Goal: Transaction & Acquisition: Download file/media

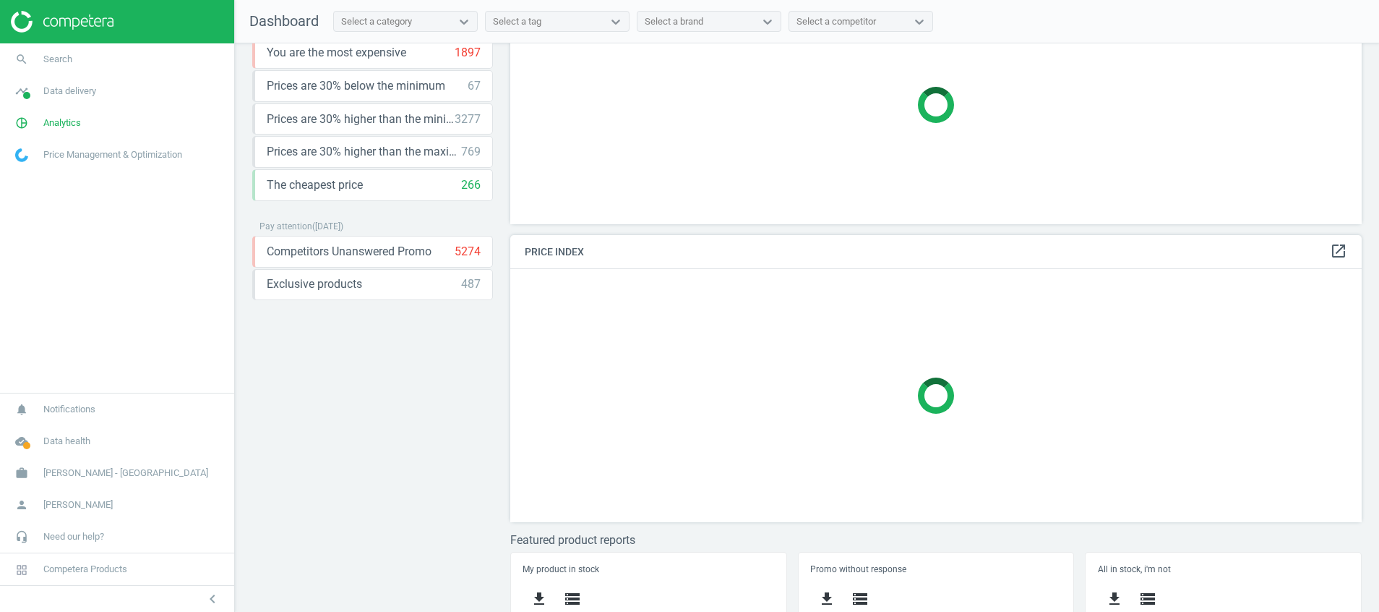
scroll to position [215, 0]
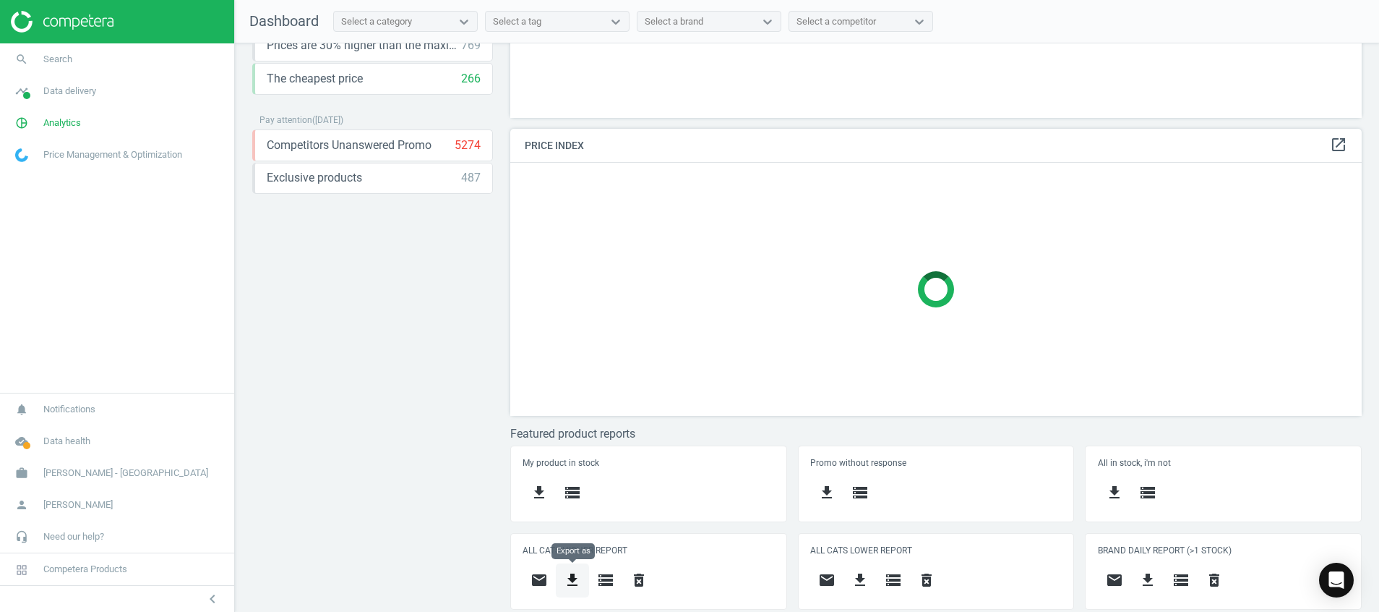
click at [577, 580] on icon "get_app" at bounding box center [572, 579] width 17 height 17
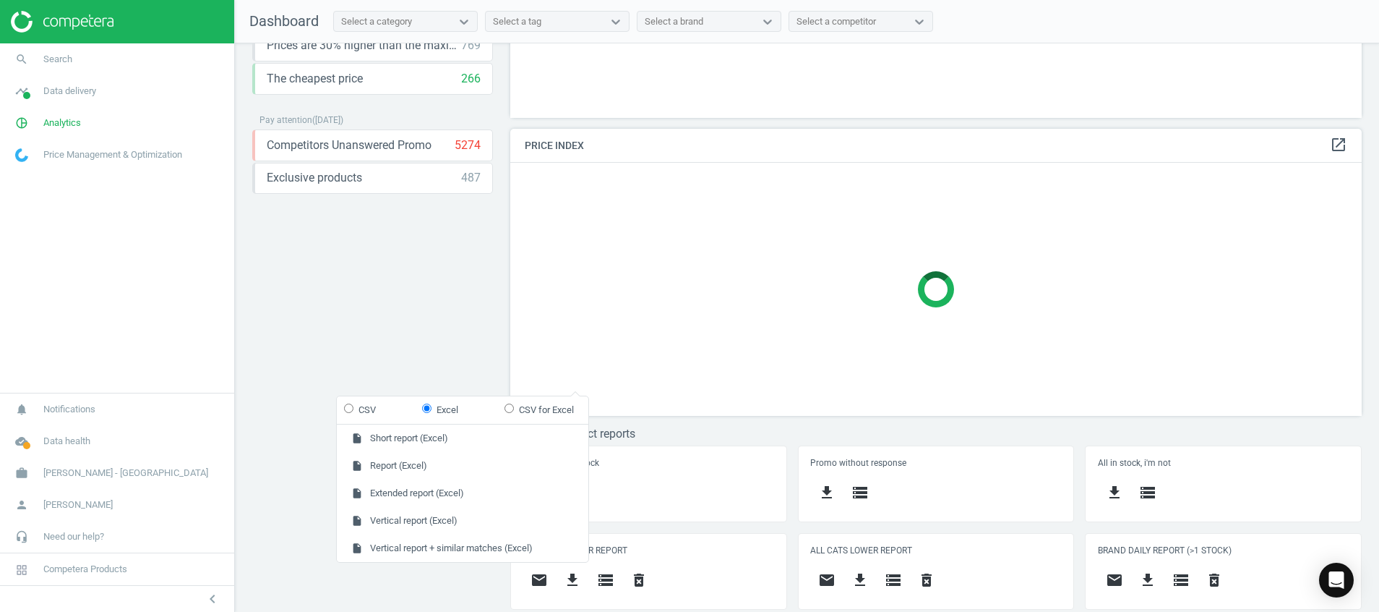
click at [409, 246] on div "Price protection ( 21.08.25 ) Prices are 100% below min competitor 17 keyboard_…" at bounding box center [372, 115] width 241 height 541
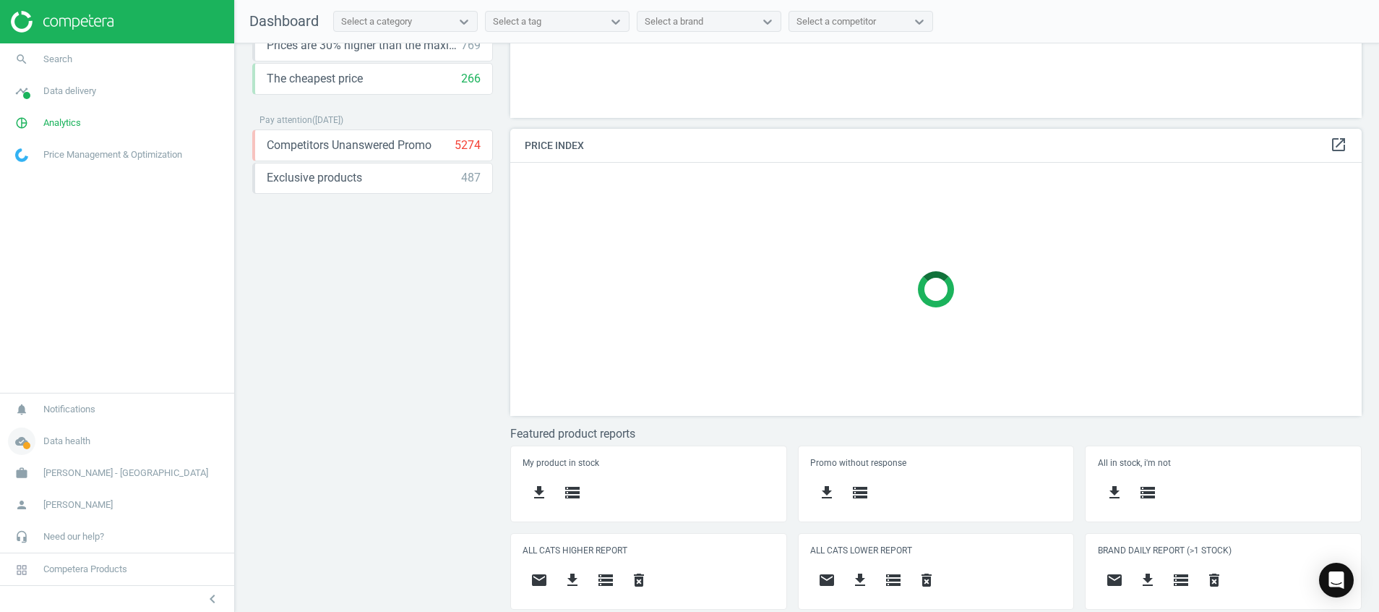
click at [27, 447] on span at bounding box center [26, 445] width 7 height 7
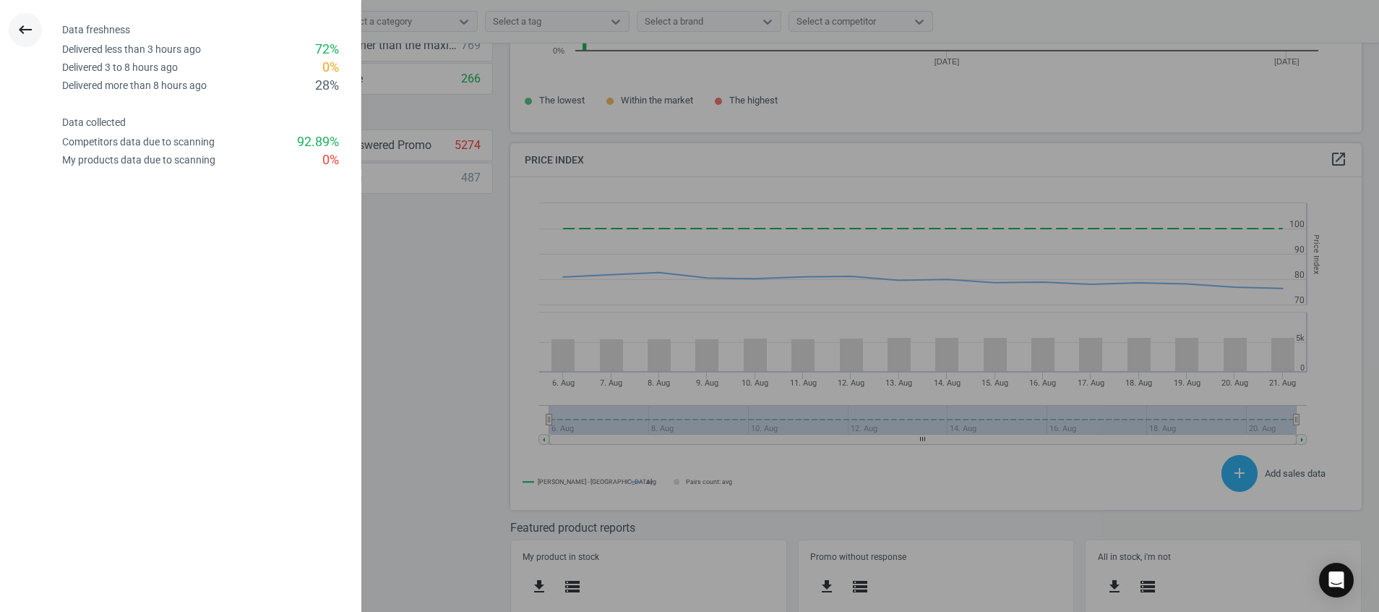
scroll to position [320, 869]
click at [21, 22] on icon "keyboard_backspace" at bounding box center [25, 29] width 17 height 17
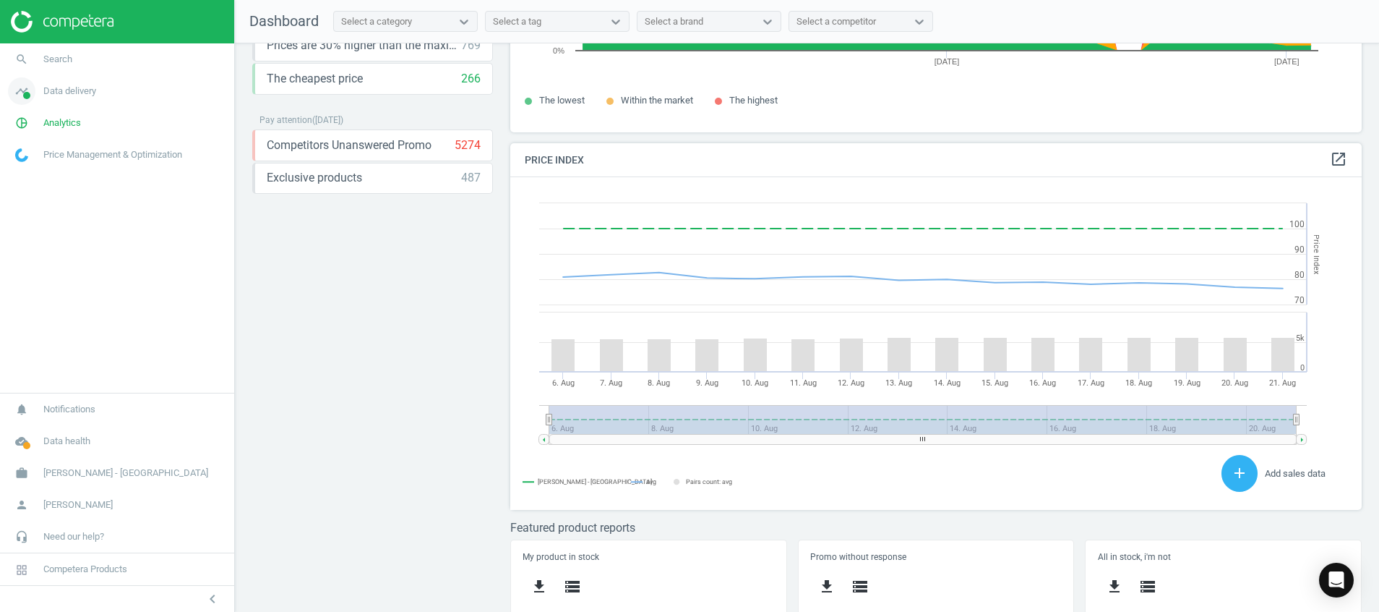
click at [27, 93] on span at bounding box center [26, 95] width 7 height 7
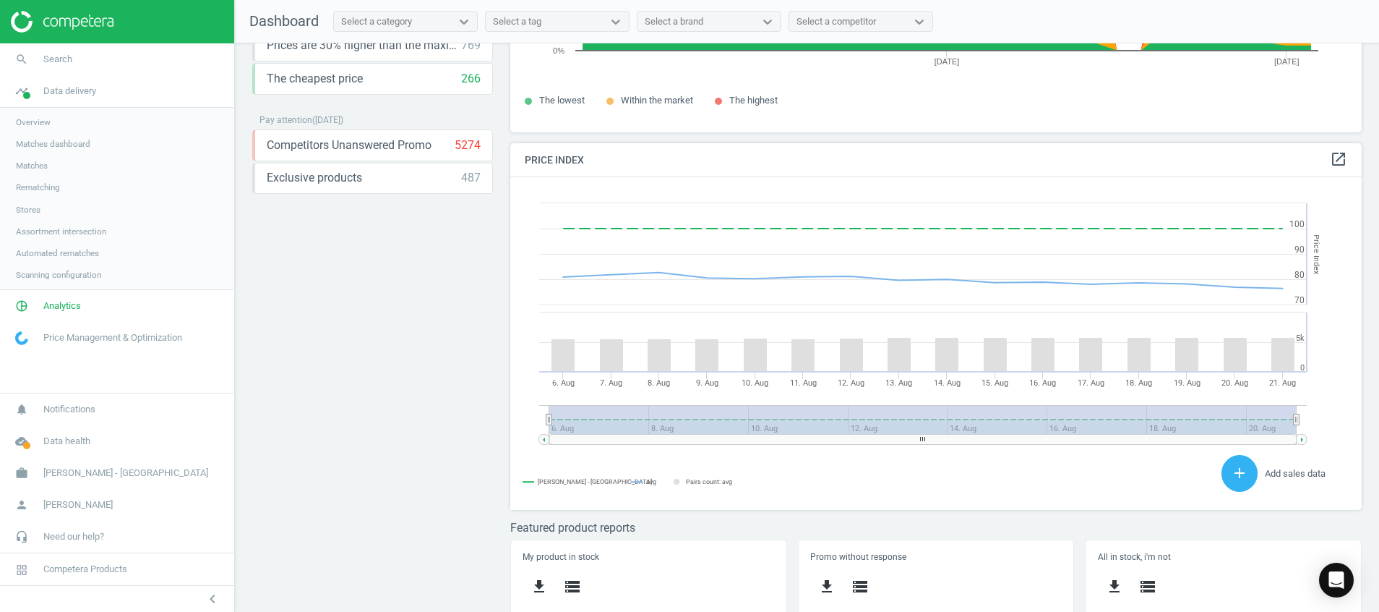
click at [38, 201] on link "Stores" at bounding box center [117, 210] width 234 height 22
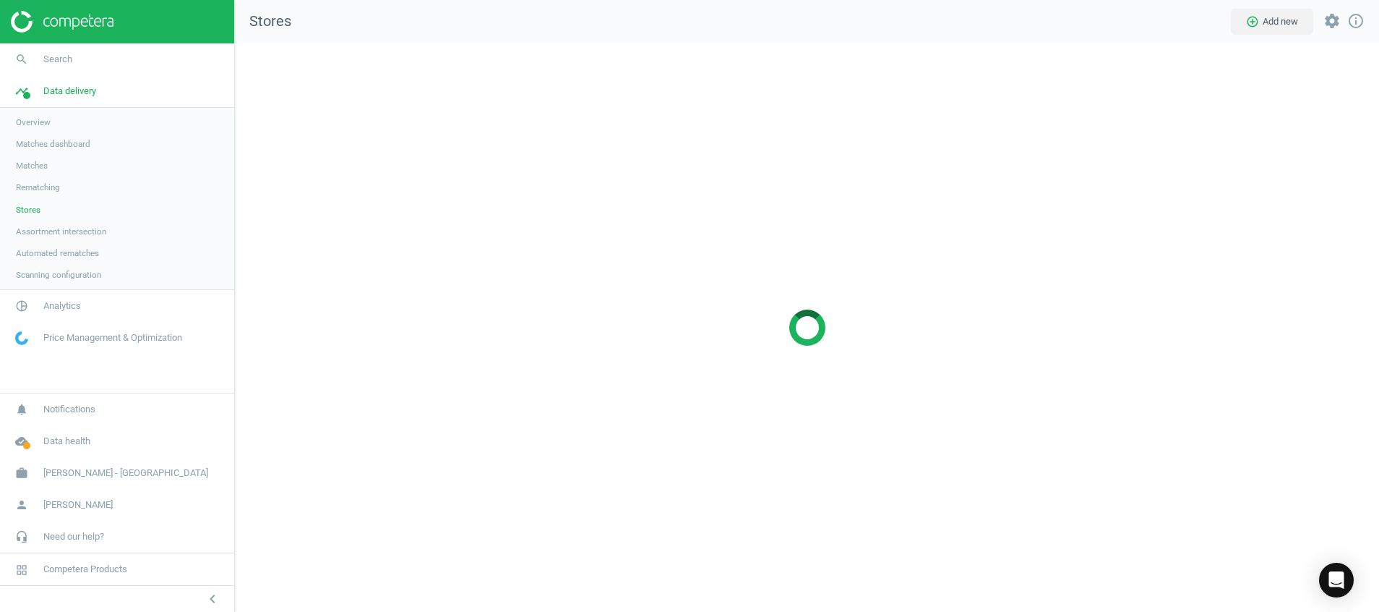
scroll to position [602, 1178]
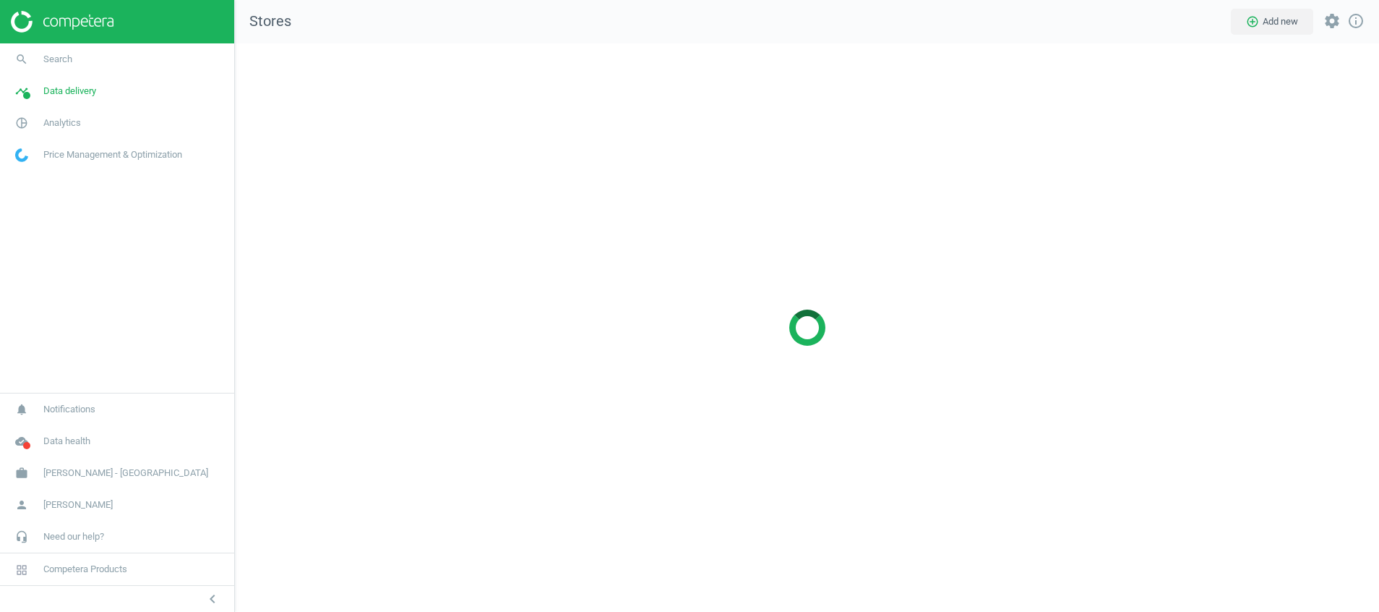
scroll to position [602, 1178]
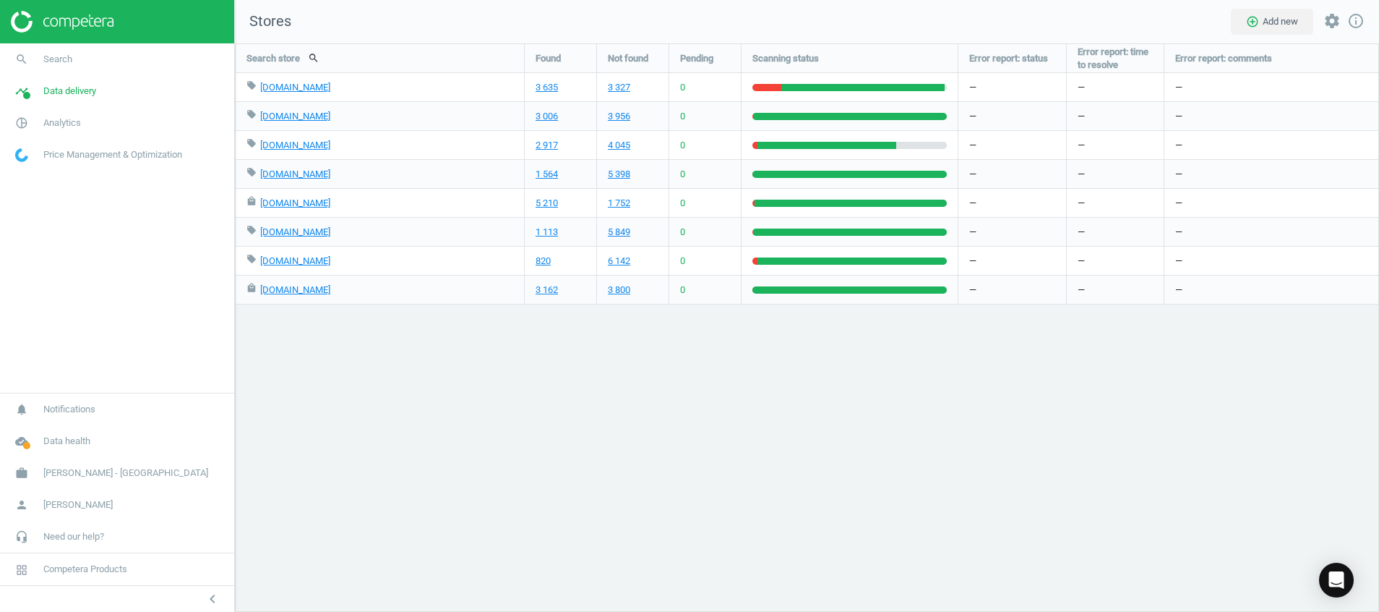
scroll to position [602, 1178]
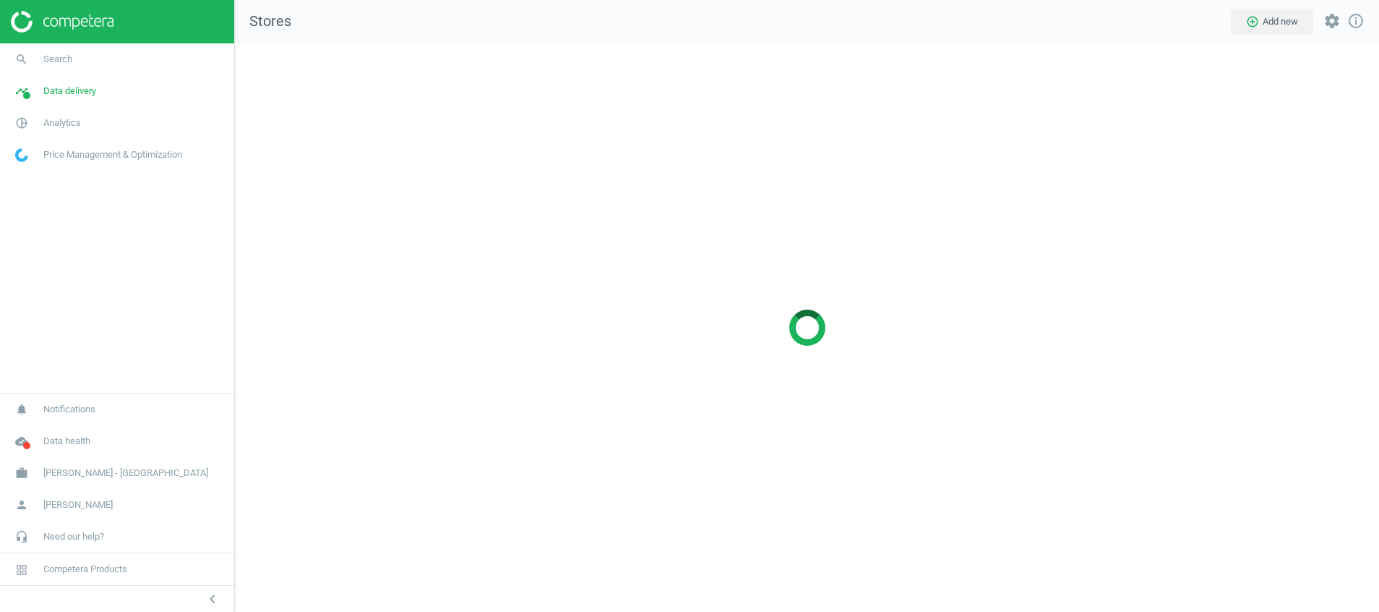
scroll to position [602, 1178]
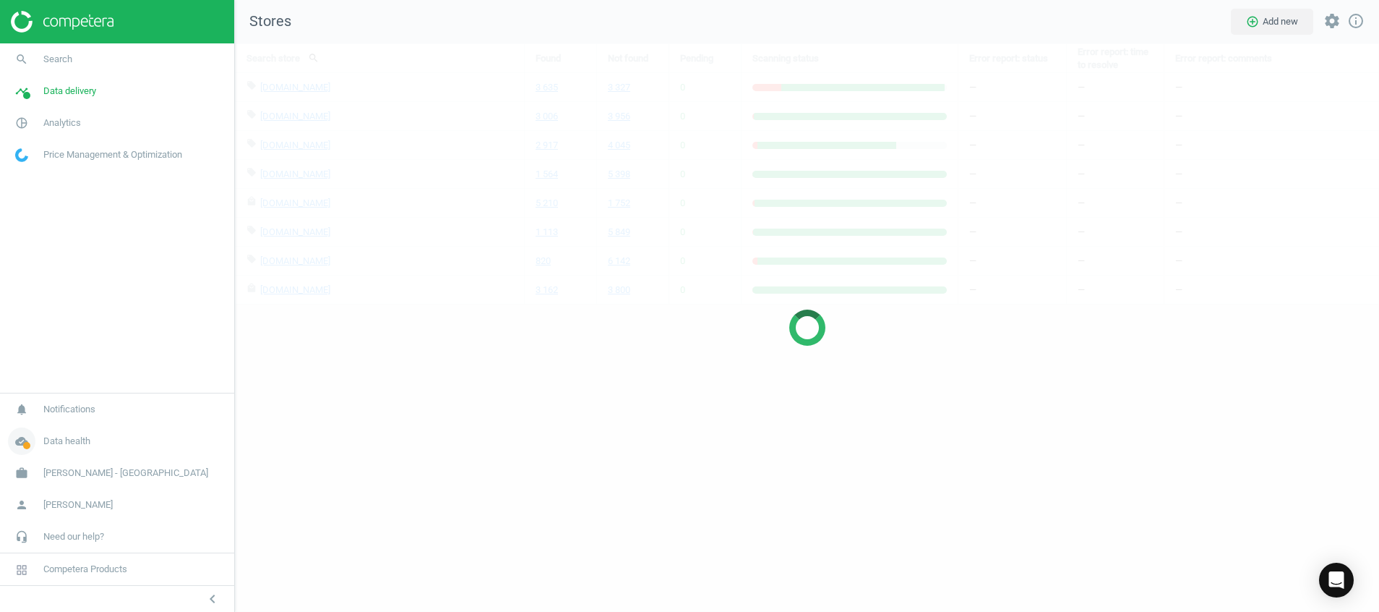
click at [19, 436] on icon "cloud_done" at bounding box center [21, 440] width 27 height 27
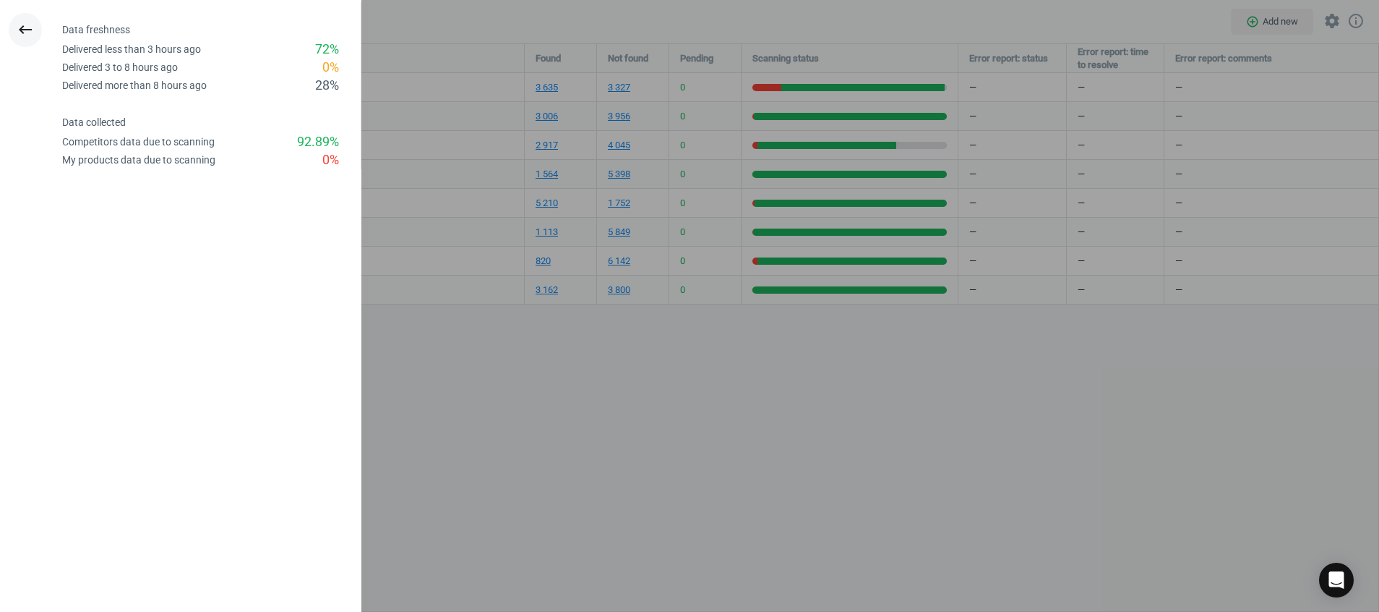
click at [16, 20] on button "keyboard_backspace" at bounding box center [25, 30] width 33 height 34
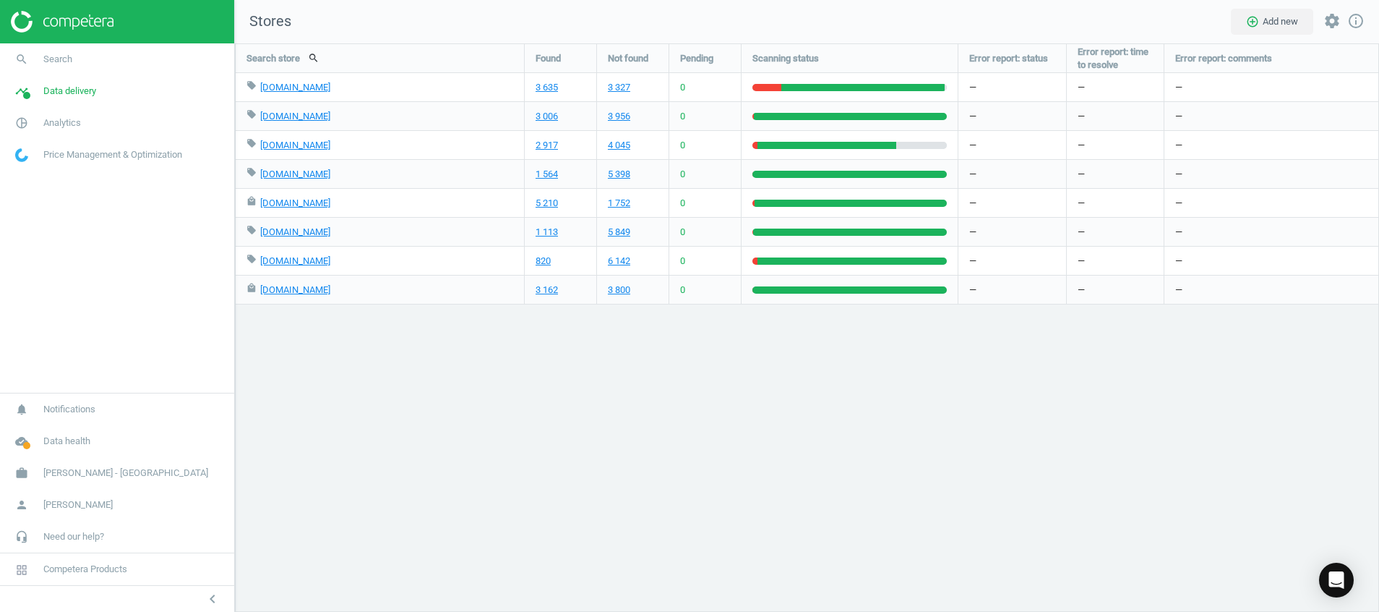
click at [1047, 150] on div "—" at bounding box center [1012, 145] width 108 height 28
click at [27, 122] on icon "pie_chart_outlined" at bounding box center [21, 122] width 27 height 27
click at [40, 151] on span "Overview" at bounding box center [33, 154] width 35 height 12
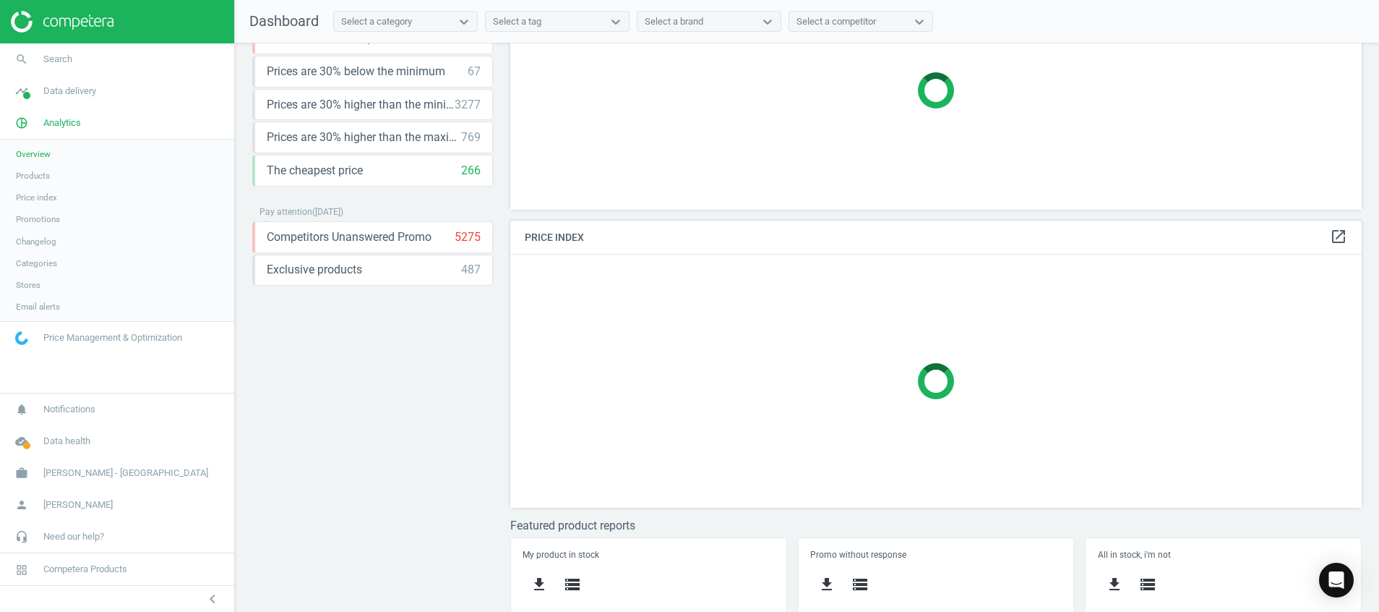
scroll to position [215, 0]
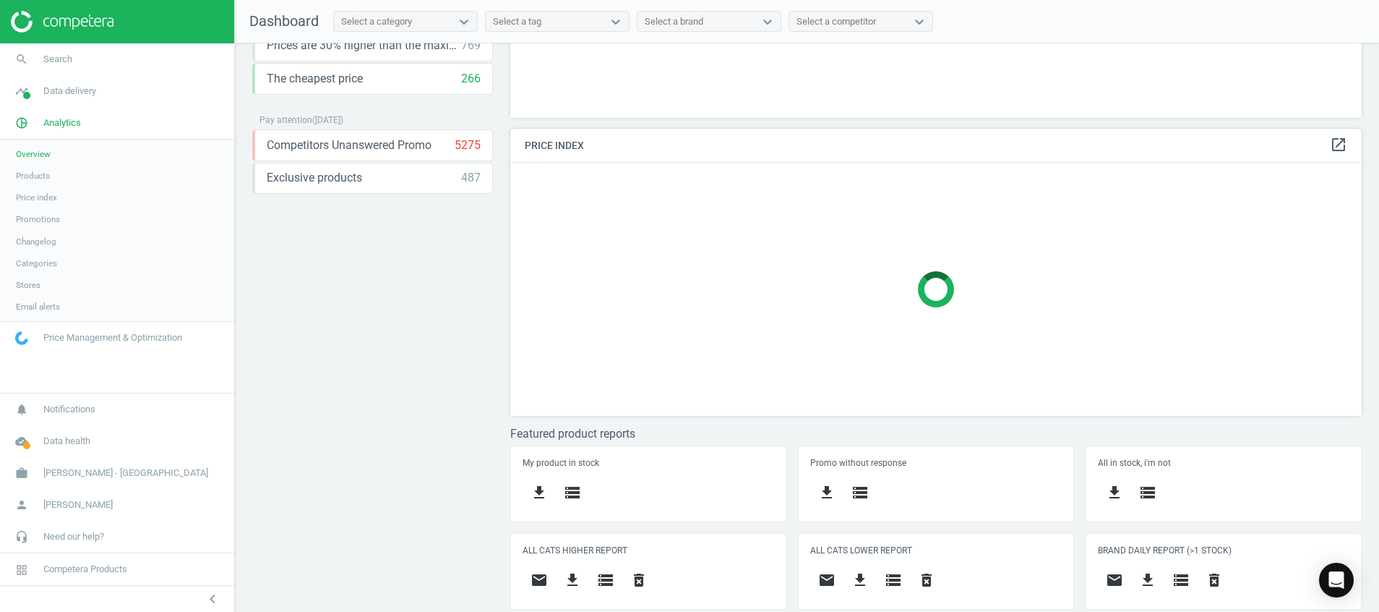
click at [31, 175] on span "Products" at bounding box center [33, 176] width 34 height 12
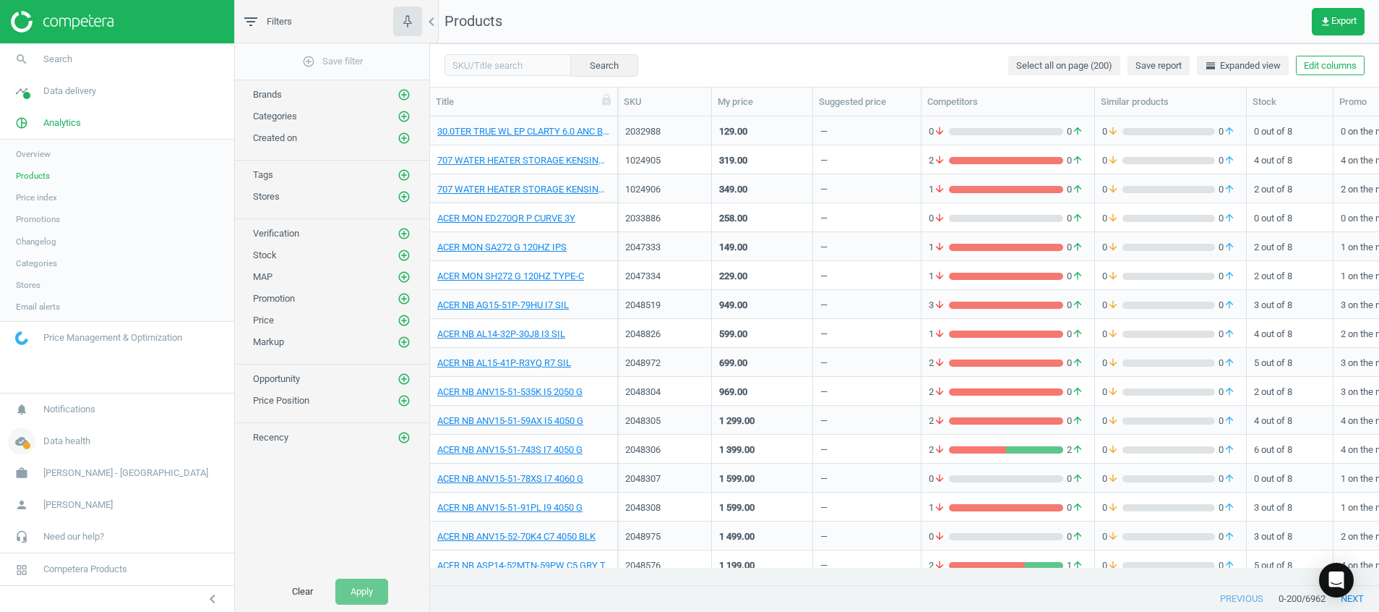
click at [24, 452] on icon "cloud_done" at bounding box center [21, 440] width 27 height 27
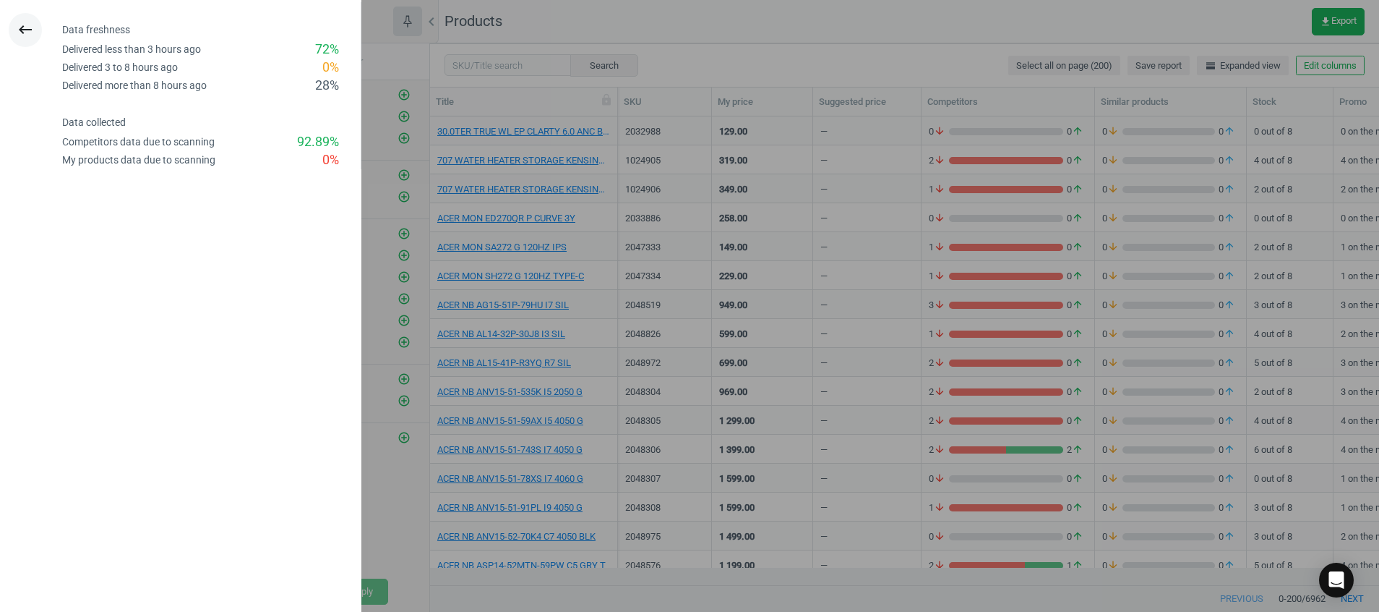
click at [23, 21] on icon "keyboard_backspace" at bounding box center [25, 29] width 17 height 17
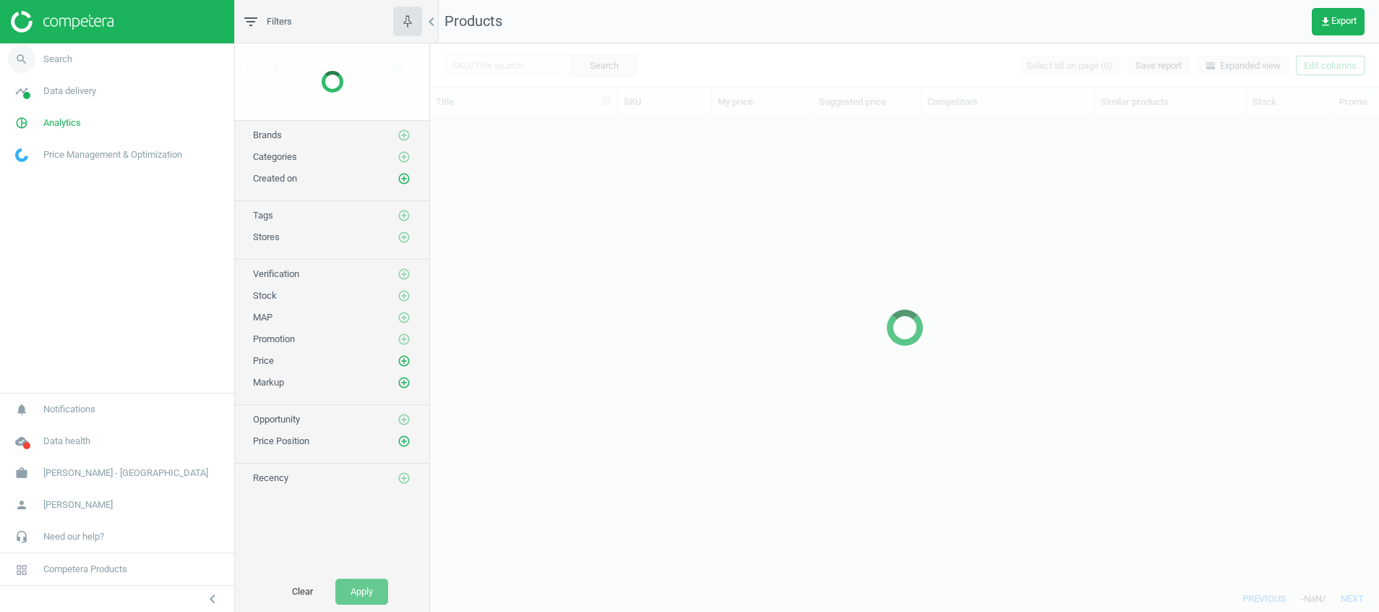
scroll to position [434, 932]
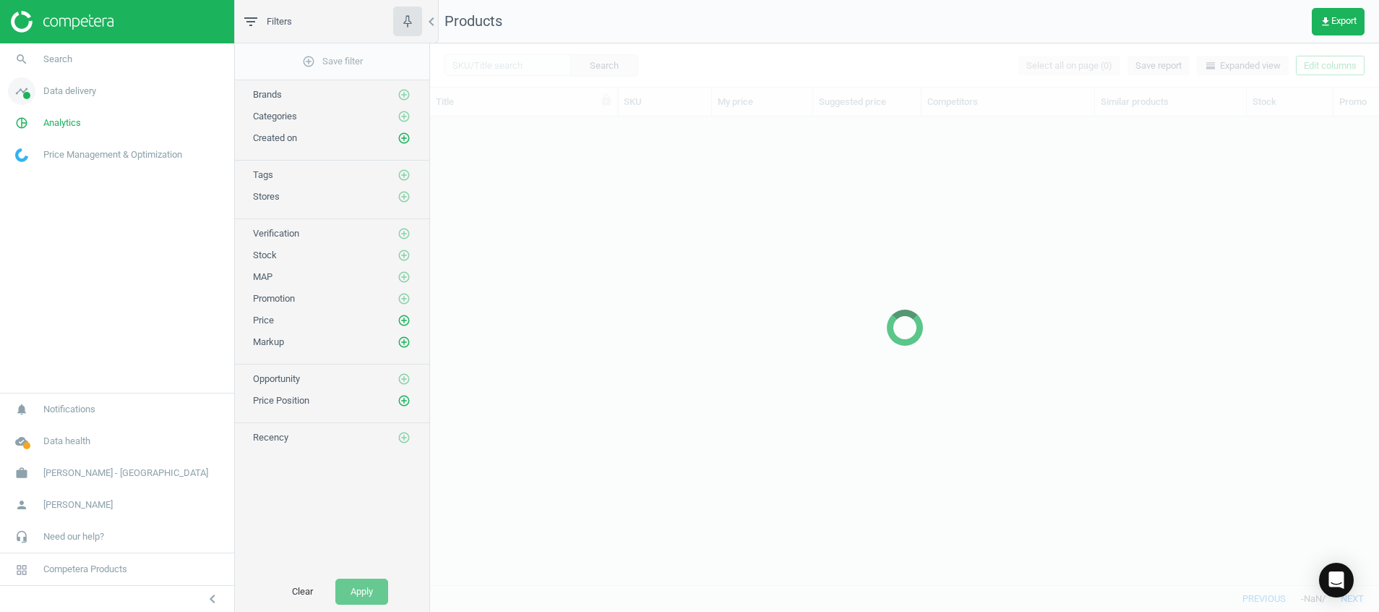
click at [21, 98] on icon "timeline" at bounding box center [21, 90] width 27 height 27
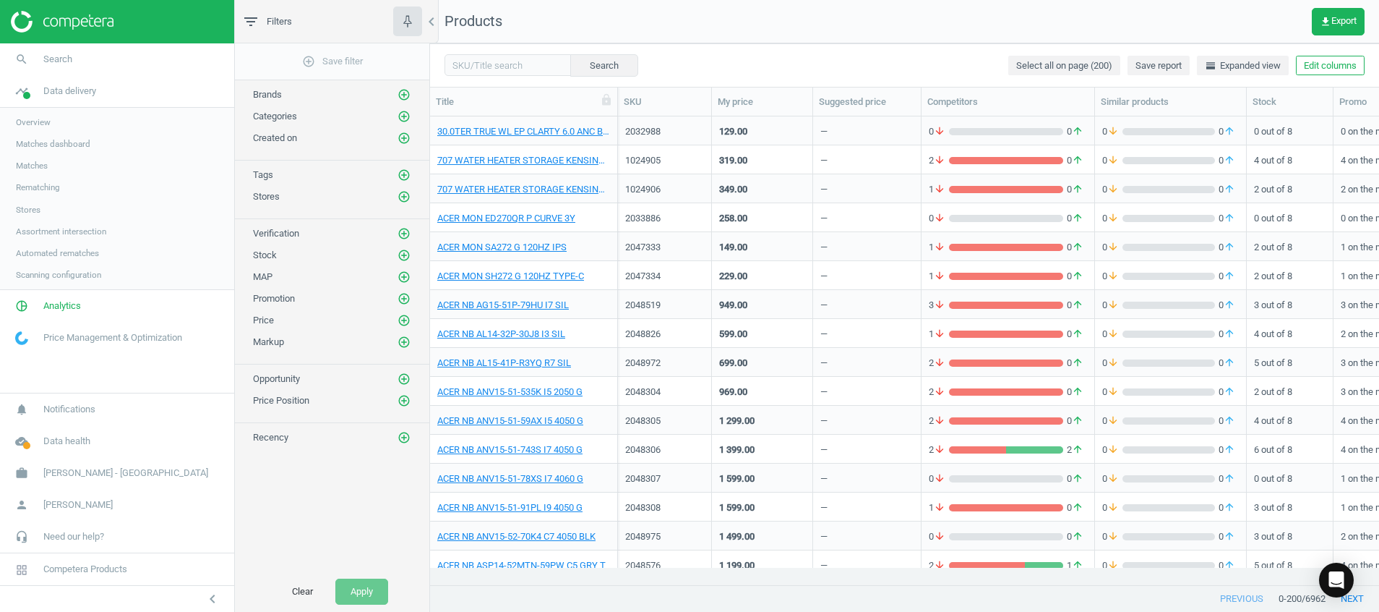
click at [24, 219] on link "Stores" at bounding box center [117, 210] width 234 height 22
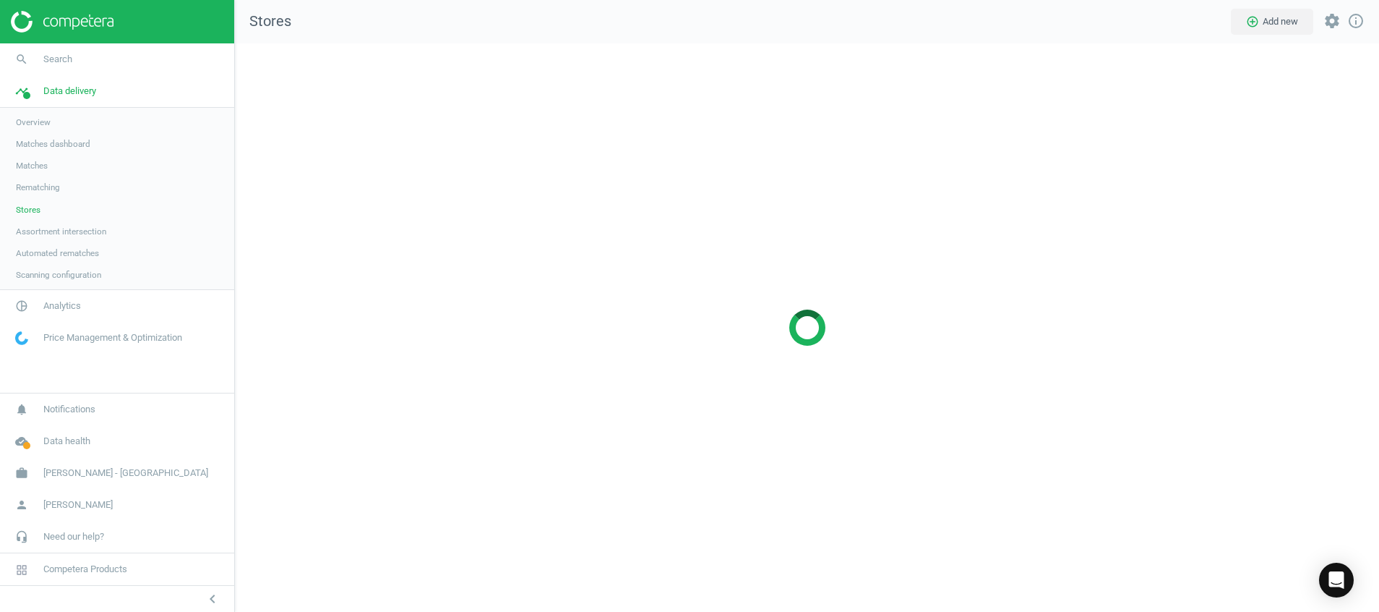
scroll to position [602, 1178]
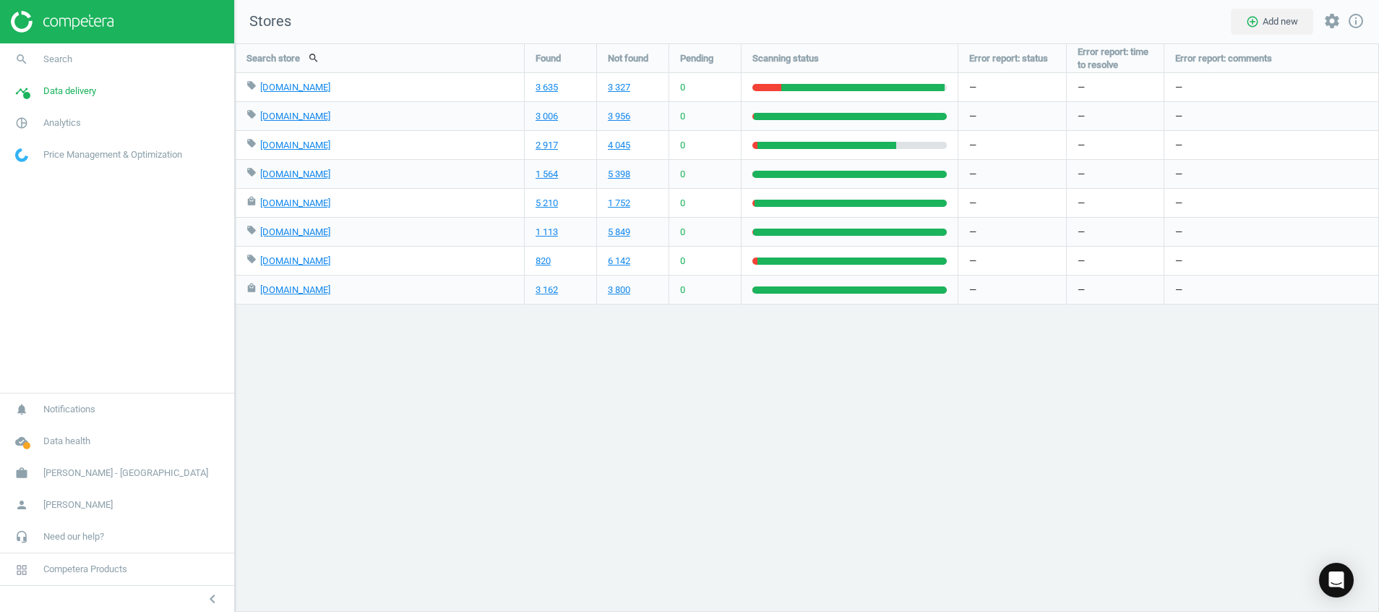
scroll to position [602, 1178]
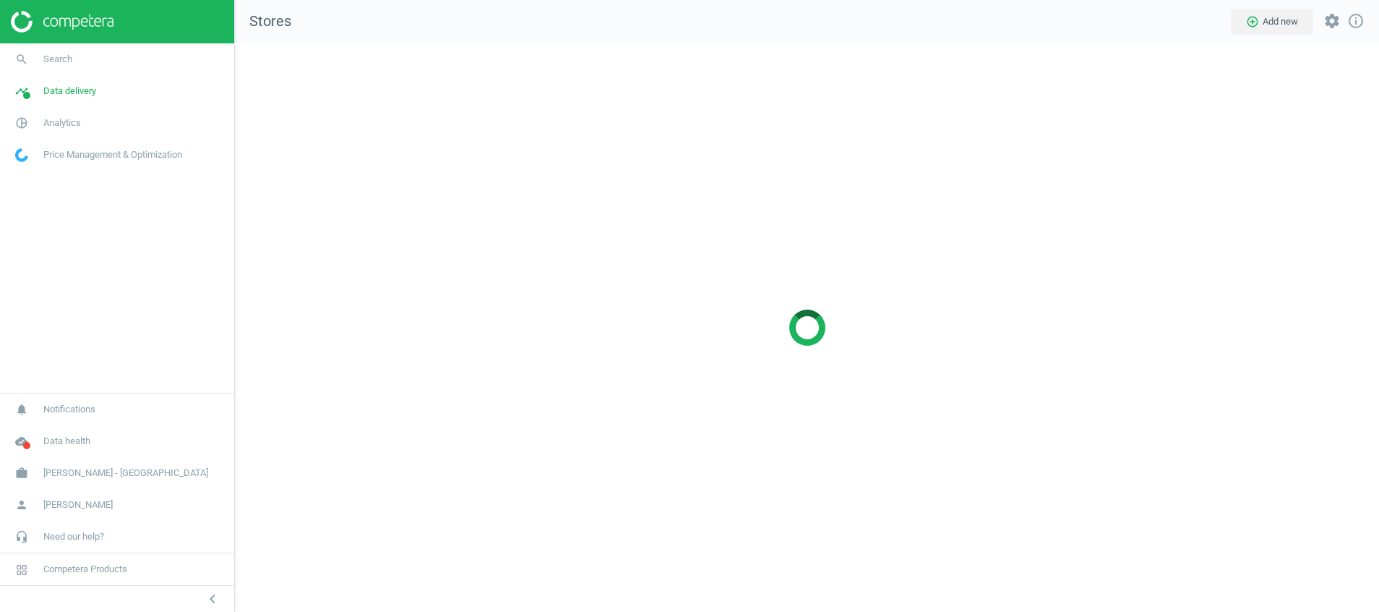
scroll to position [602, 1178]
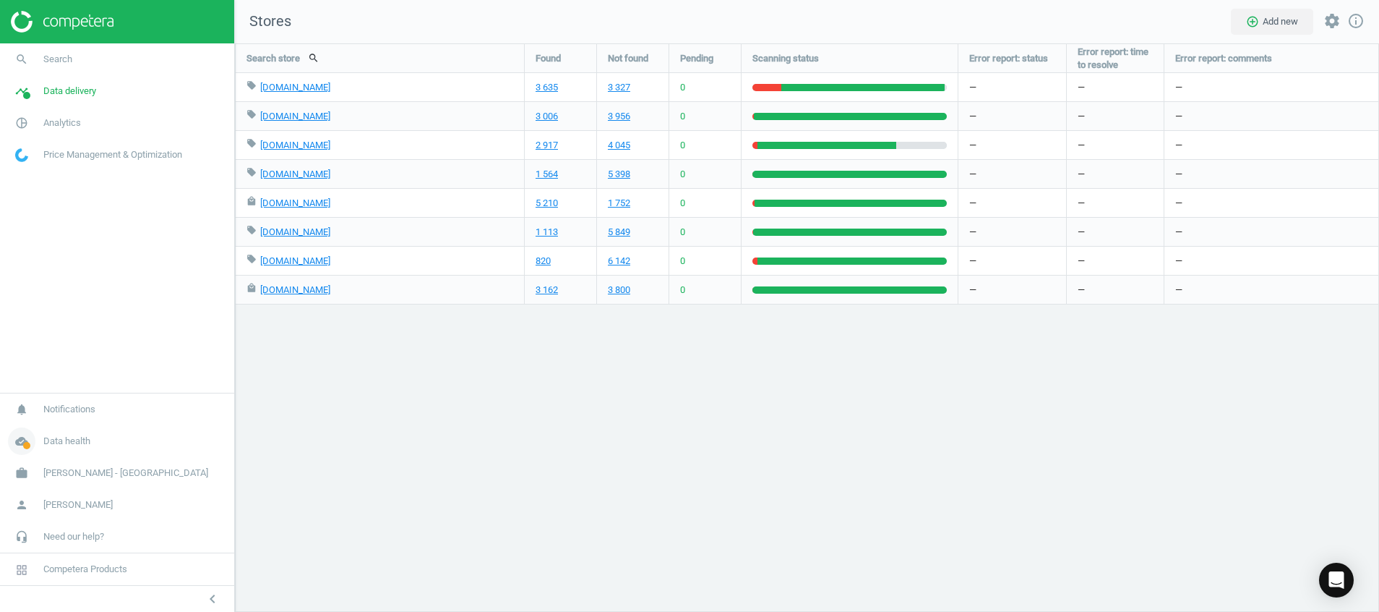
click at [20, 449] on icon "cloud_done" at bounding box center [21, 440] width 27 height 27
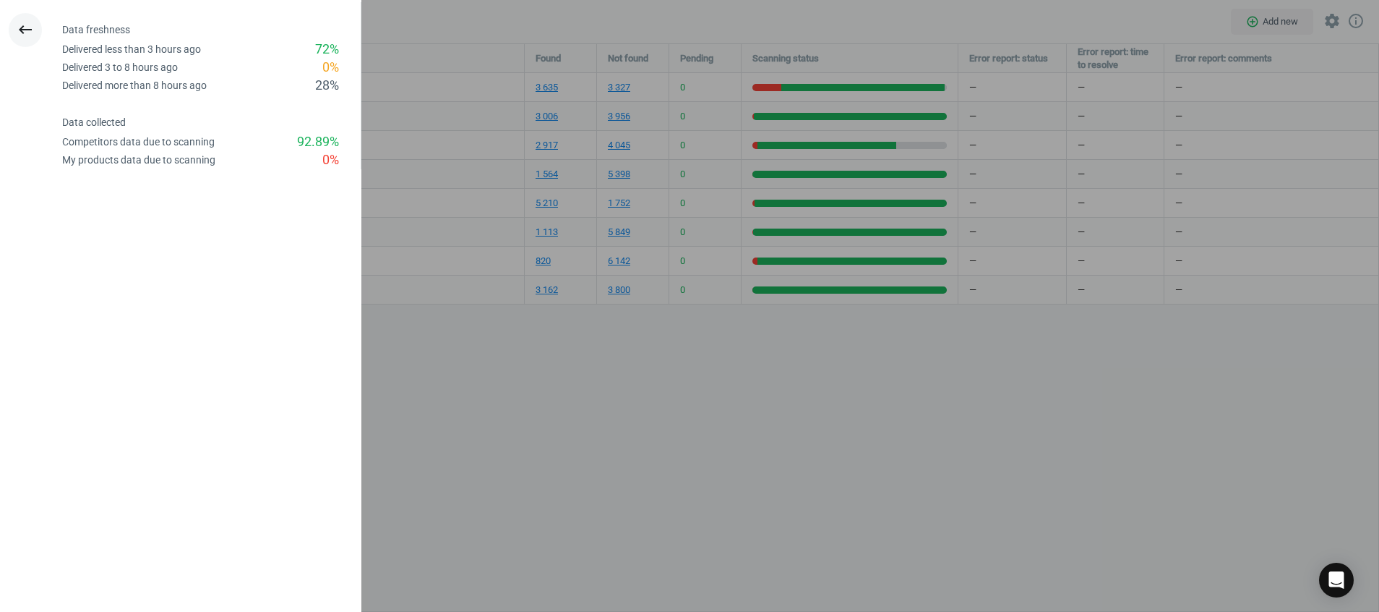
click at [25, 28] on icon "keyboard_backspace" at bounding box center [25, 29] width 17 height 17
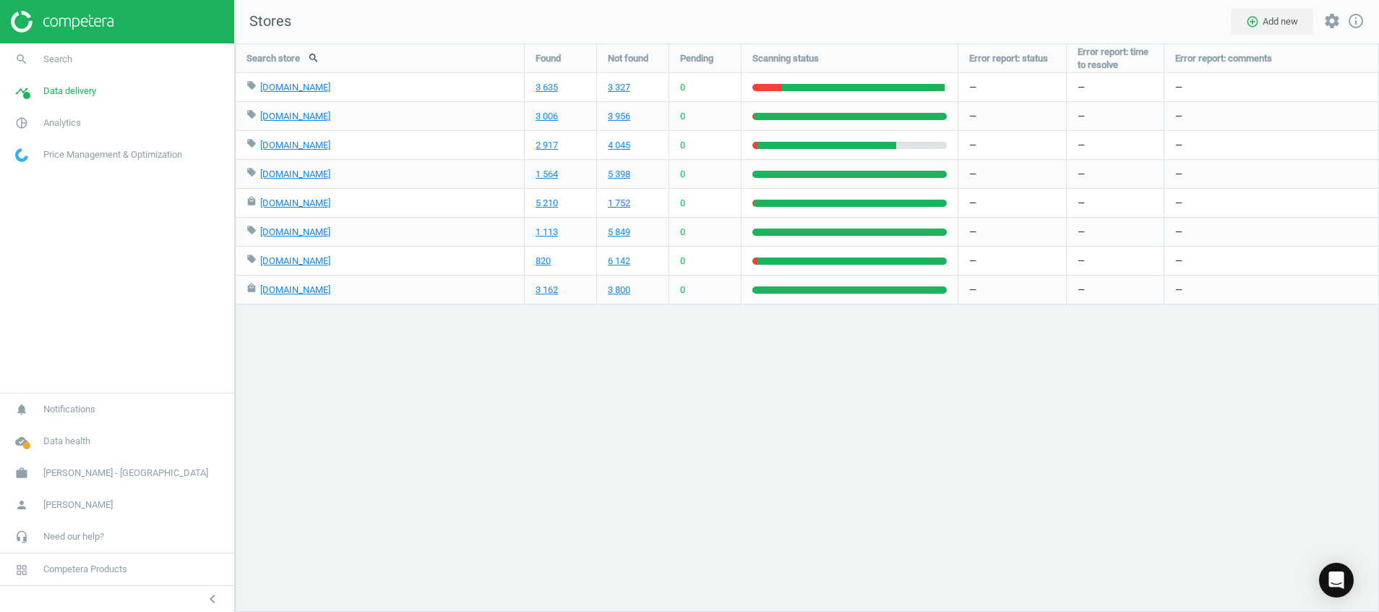
click at [93, 25] on img at bounding box center [62, 22] width 103 height 22
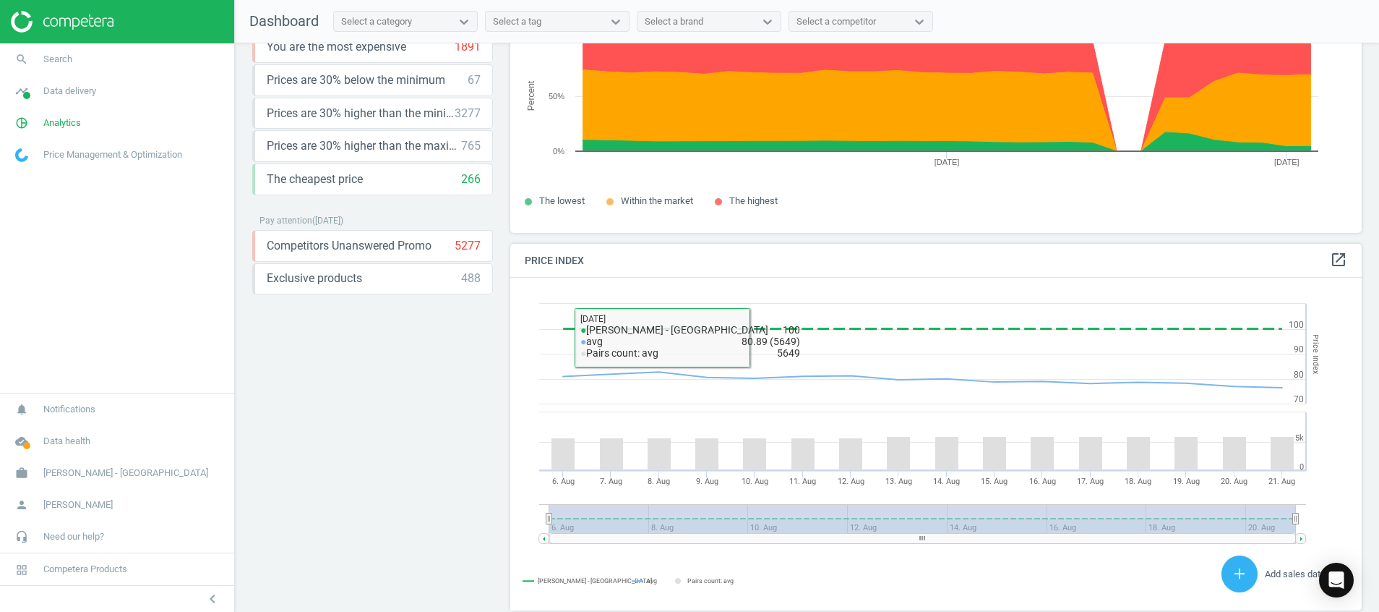
scroll to position [309, 0]
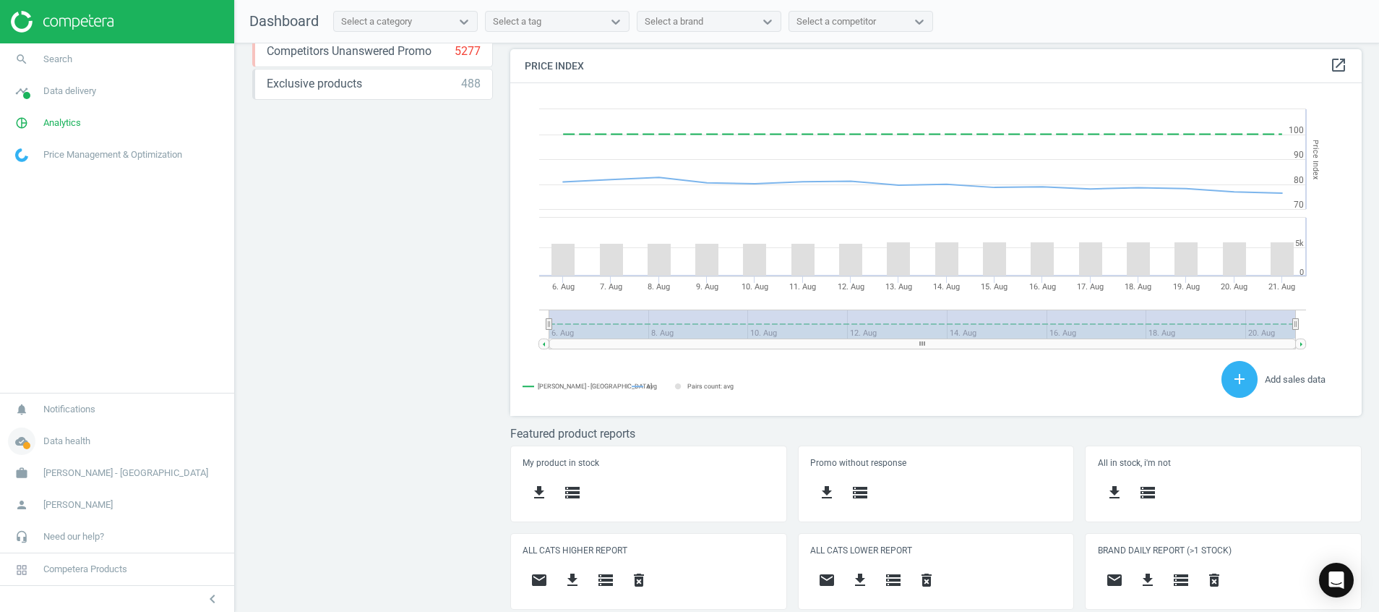
click at [23, 439] on icon "cloud_done" at bounding box center [21, 440] width 27 height 27
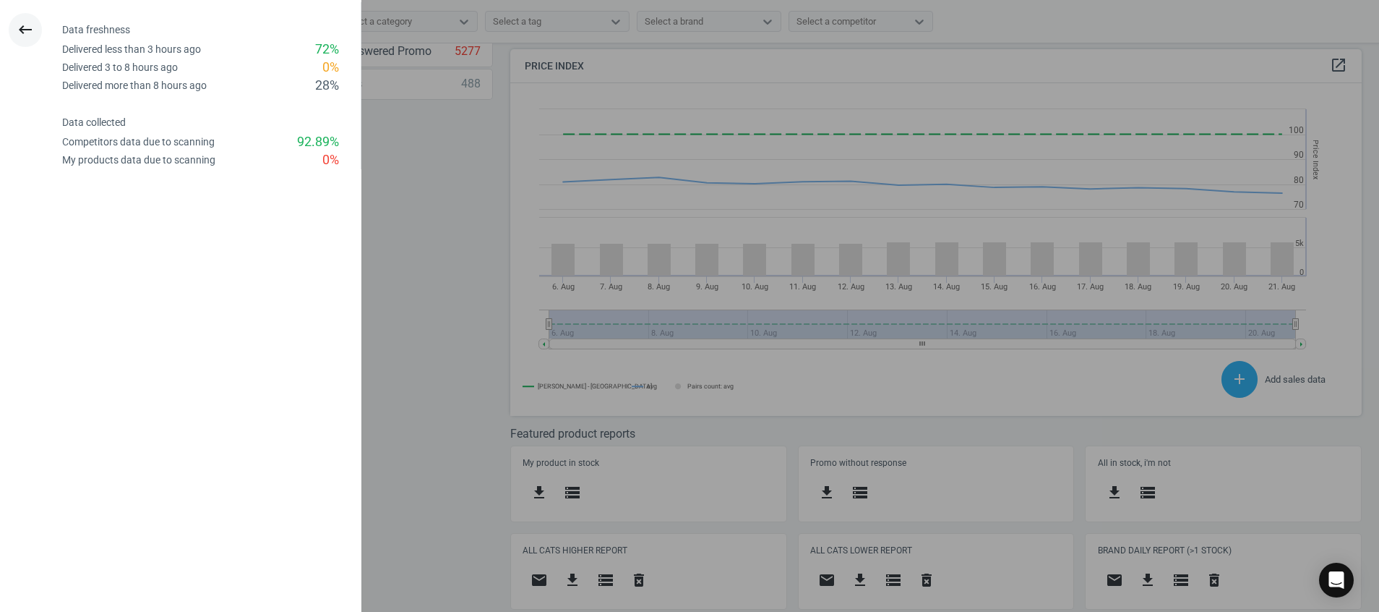
click at [23, 27] on icon "keyboard_backspace" at bounding box center [25, 29] width 17 height 17
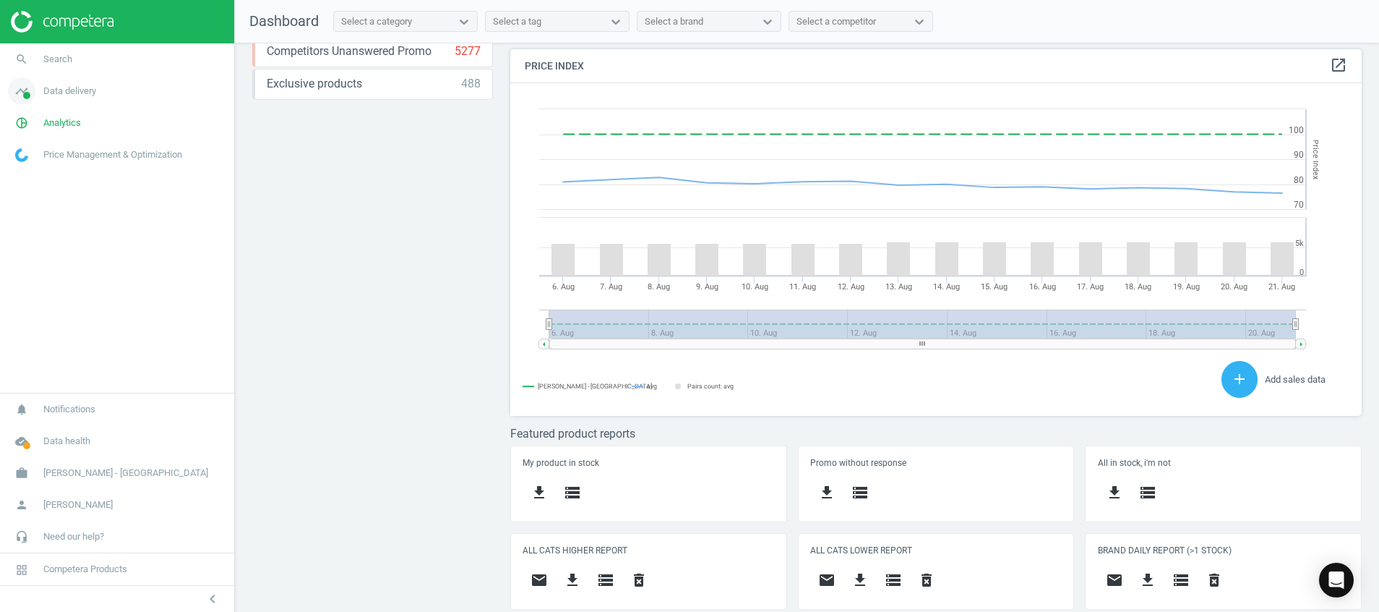
click at [27, 93] on span at bounding box center [26, 95] width 7 height 7
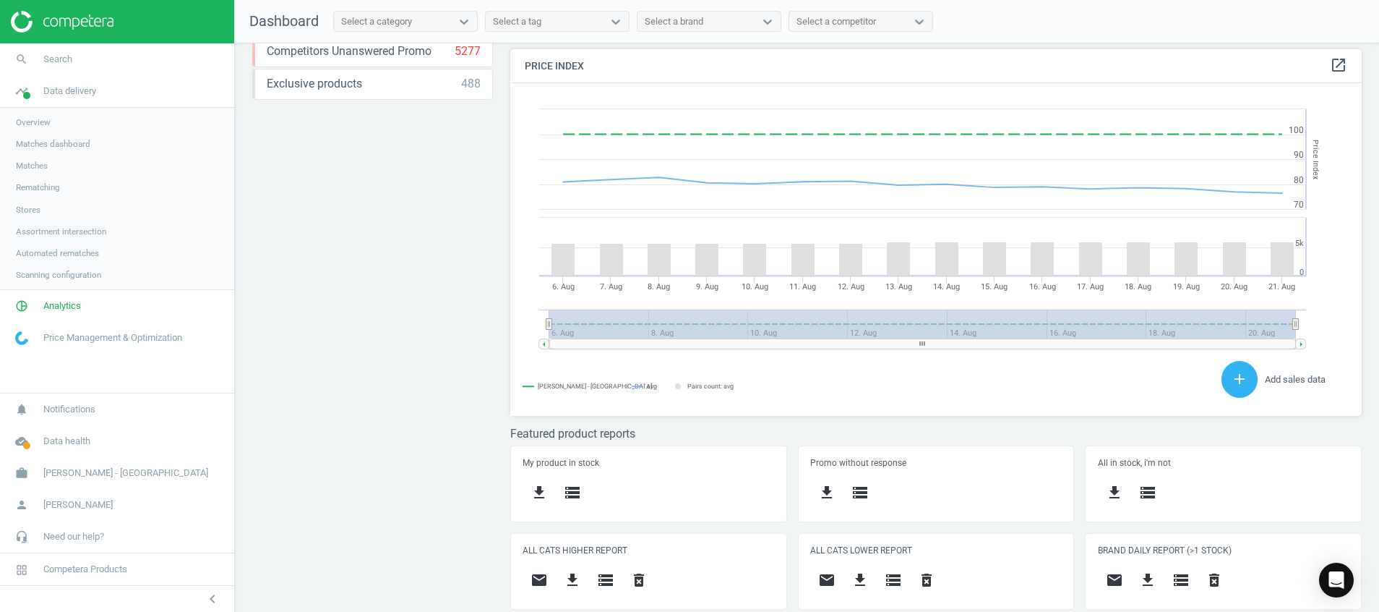
click at [23, 208] on span "Stores" at bounding box center [28, 210] width 25 height 12
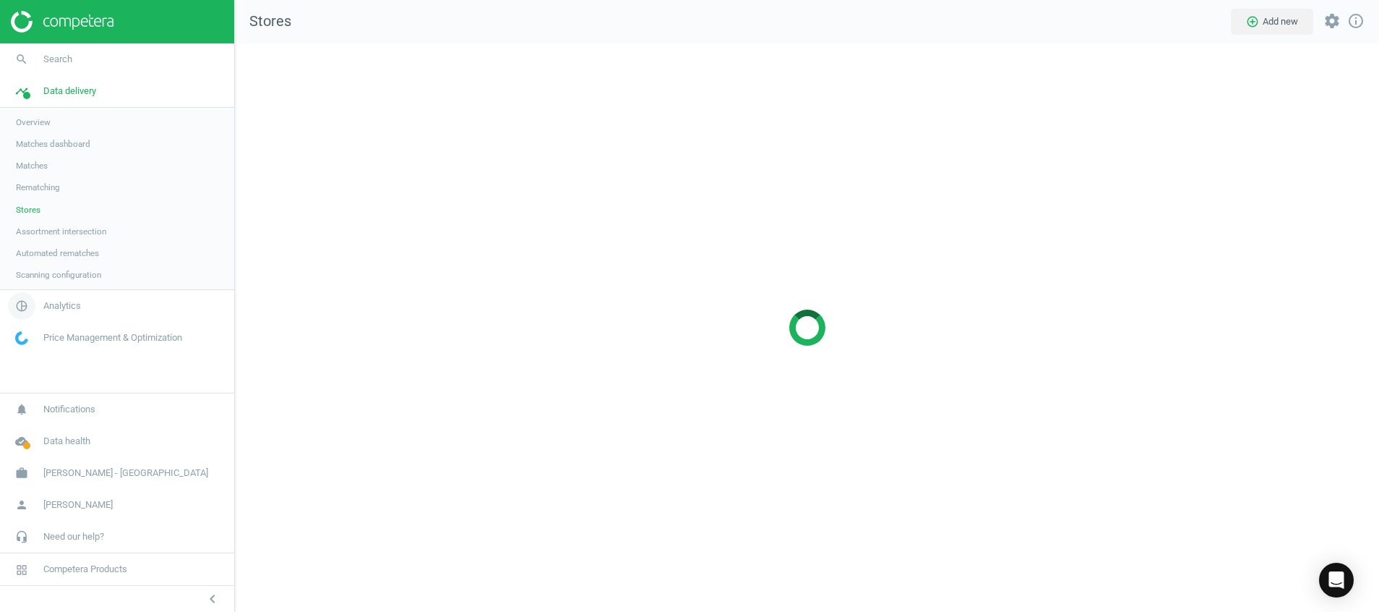
scroll to position [602, 1178]
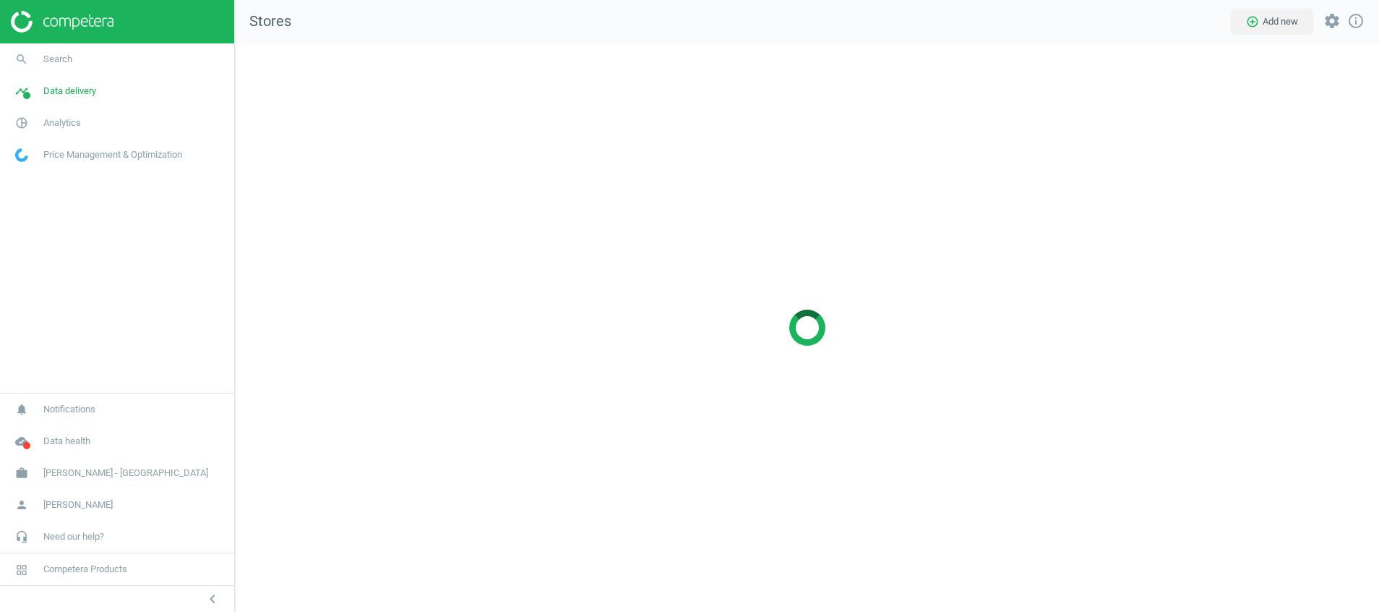
scroll to position [602, 1178]
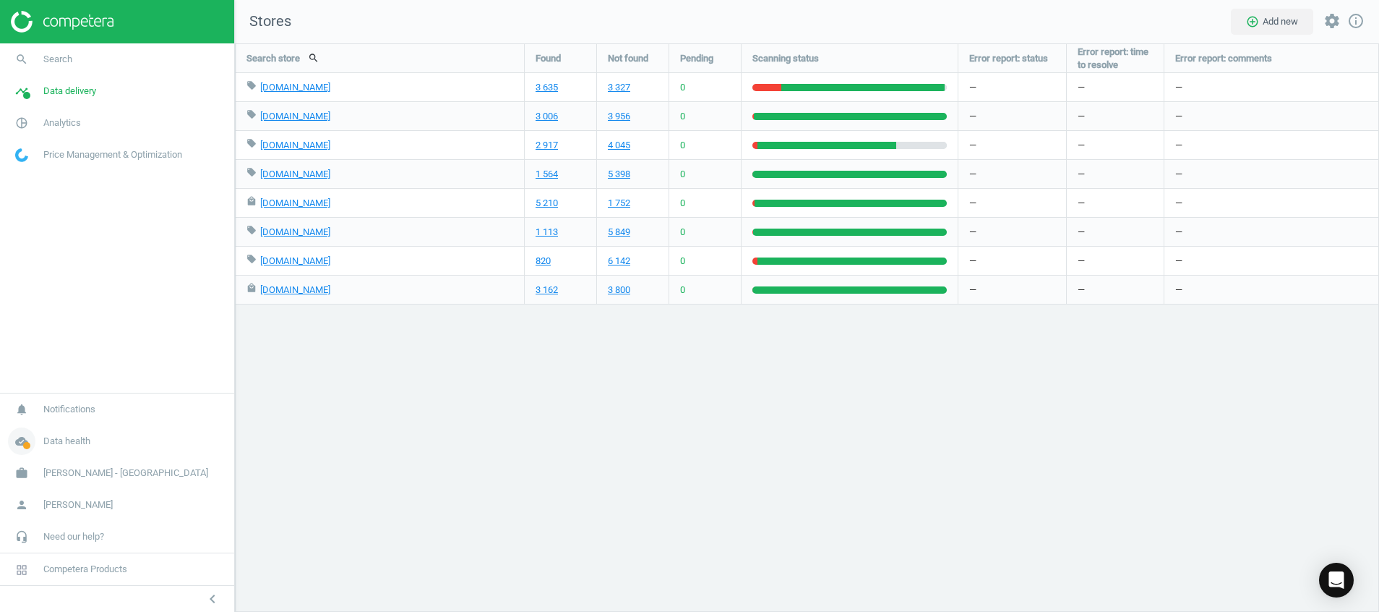
click at [21, 443] on icon "cloud_done" at bounding box center [21, 440] width 27 height 27
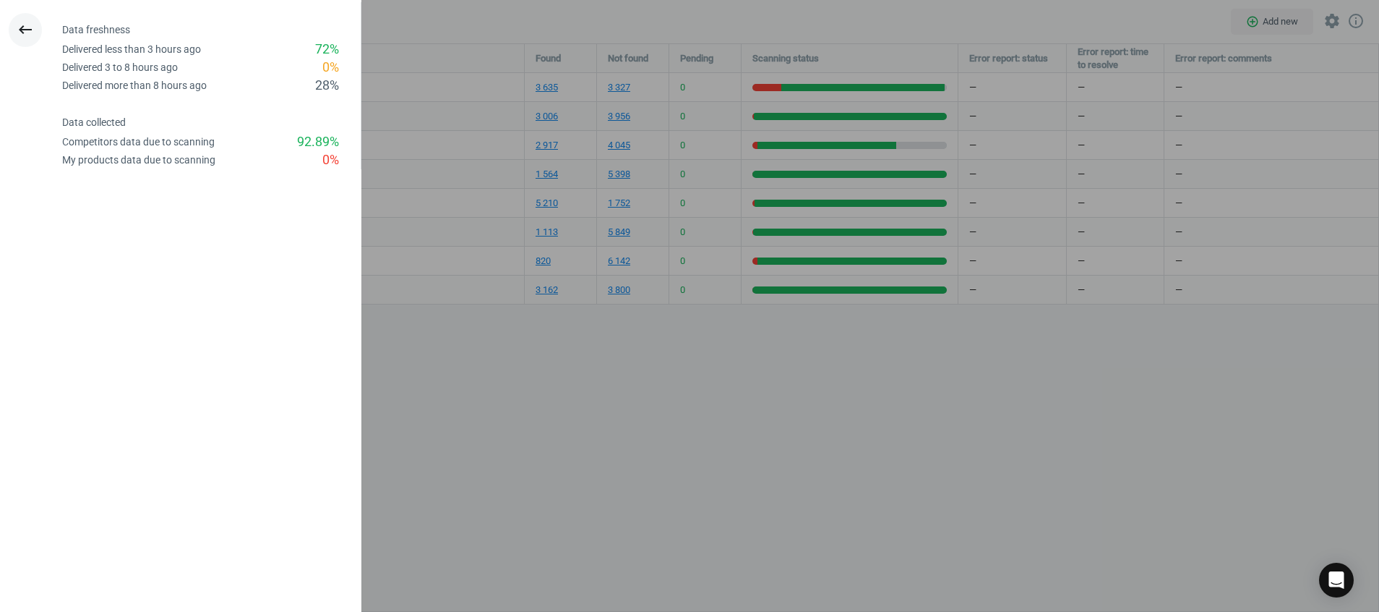
click at [32, 28] on icon "keyboard_backspace" at bounding box center [25, 29] width 17 height 17
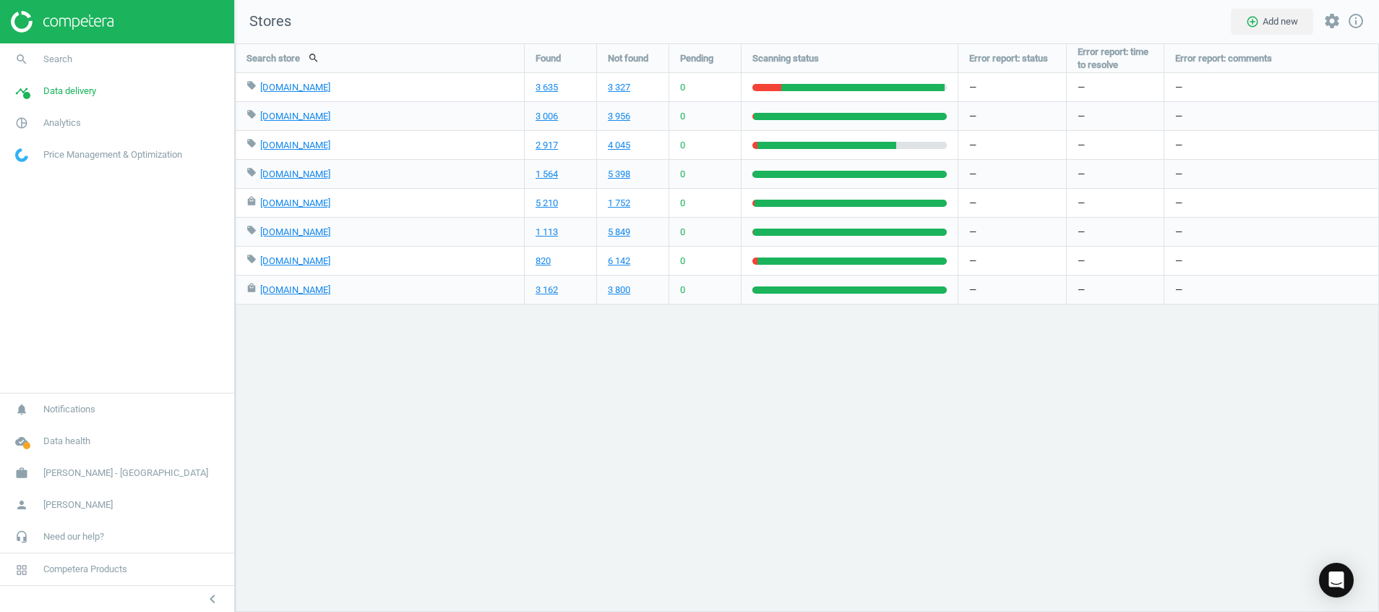
click at [84, 25] on img at bounding box center [62, 22] width 103 height 22
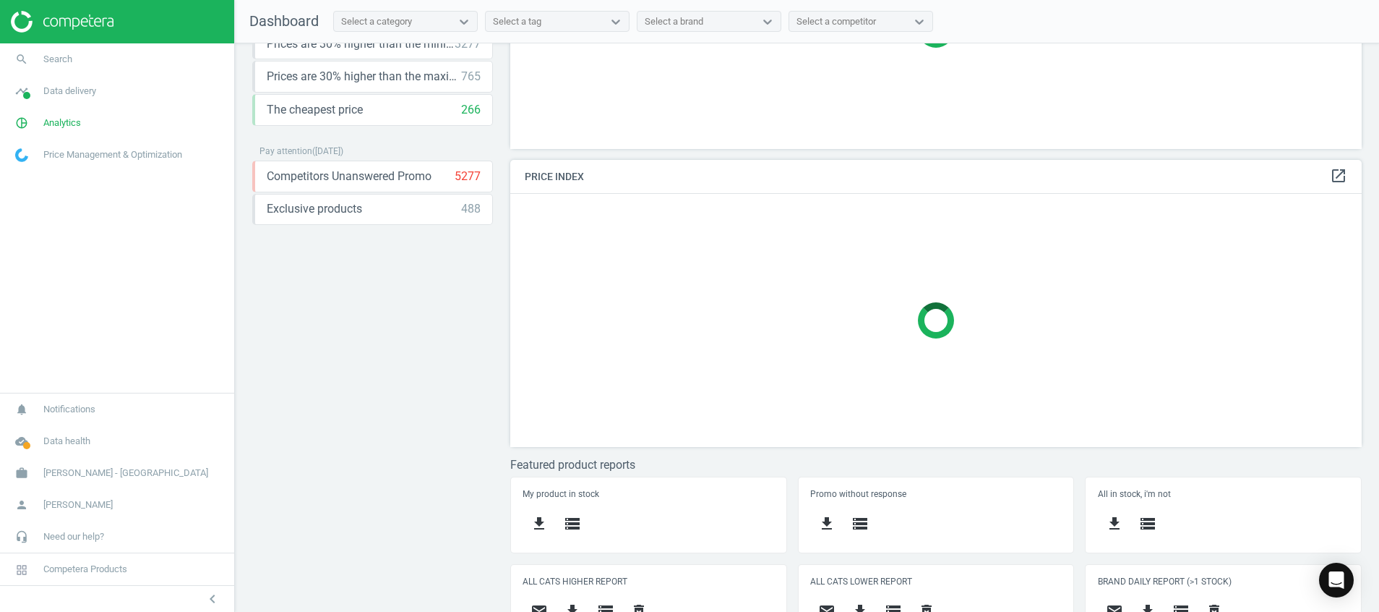
scroll to position [215, 0]
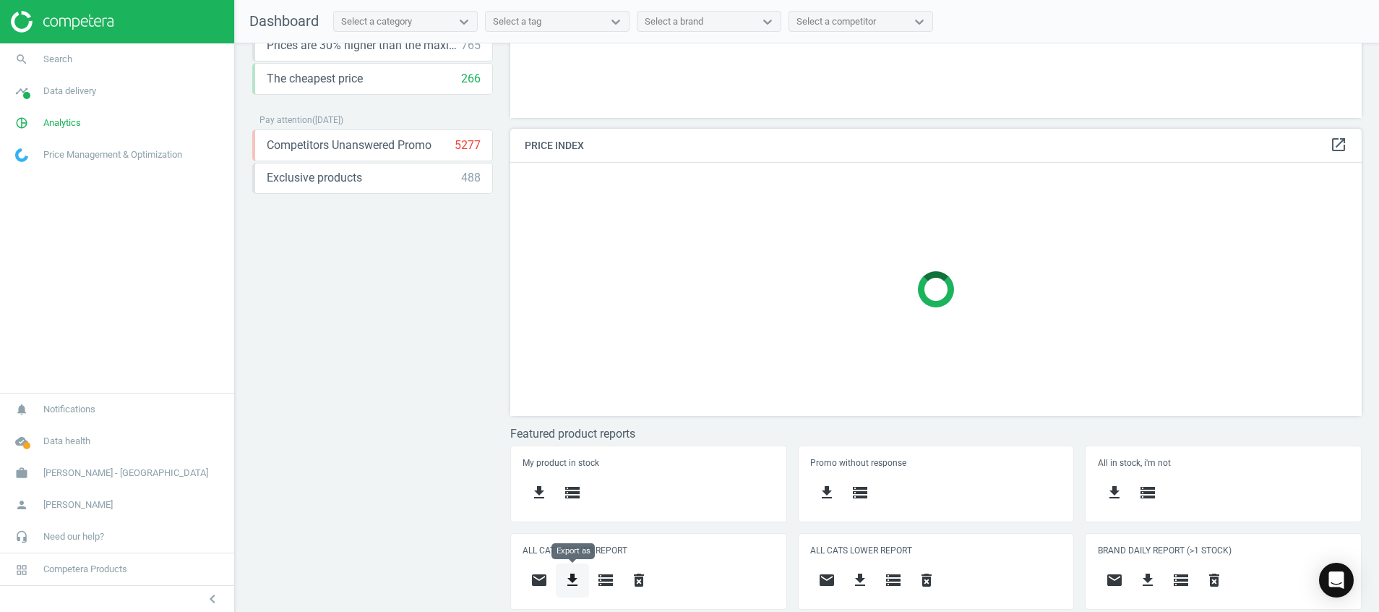
click at [575, 579] on icon "get_app" at bounding box center [572, 579] width 17 height 17
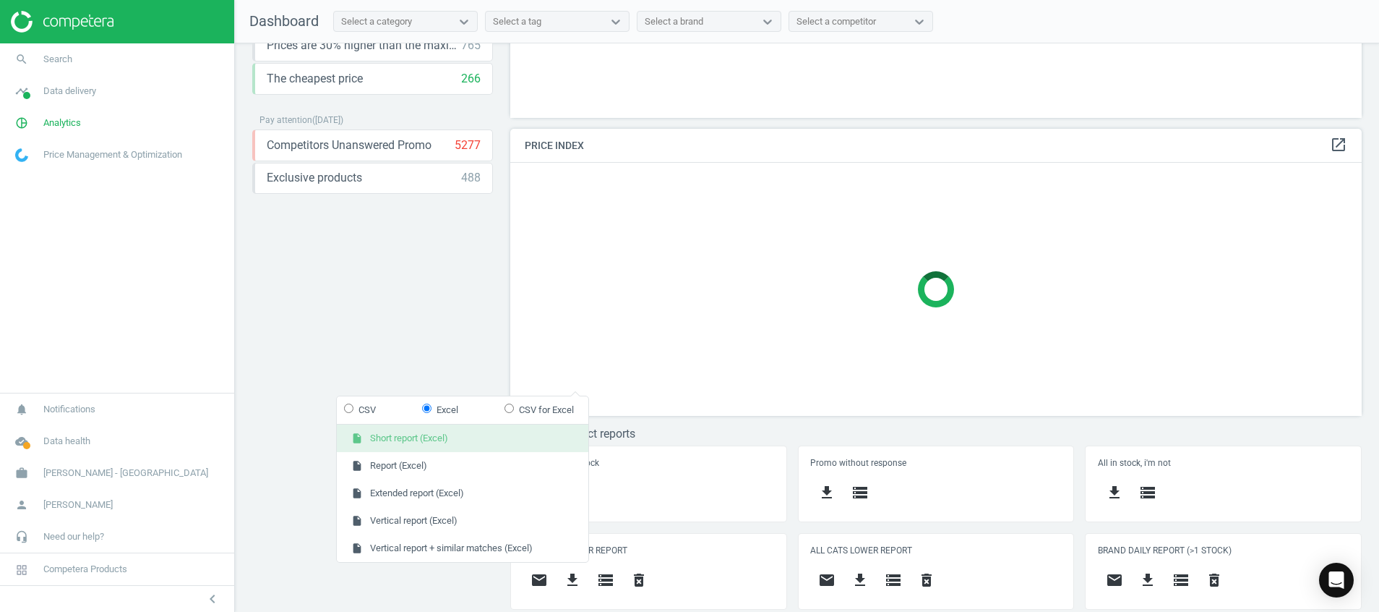
click at [542, 439] on button "insert_drive_file Short report (Excel)" at bounding box center [463, 437] width 252 height 27
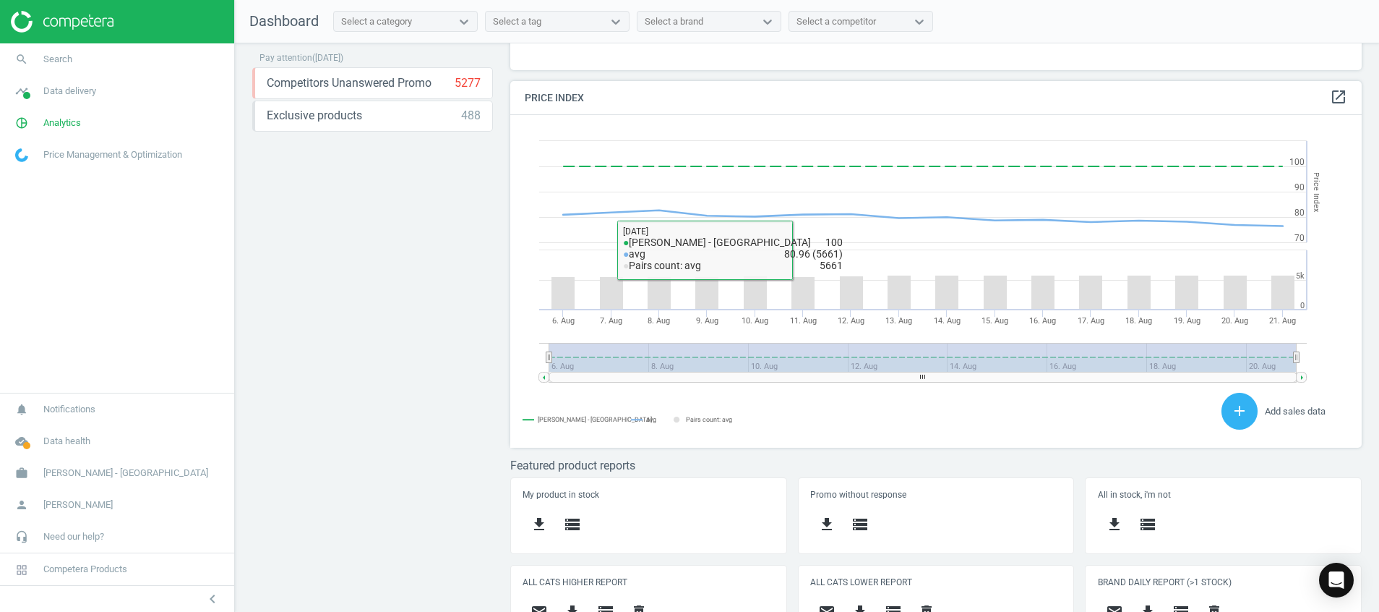
scroll to position [309, 0]
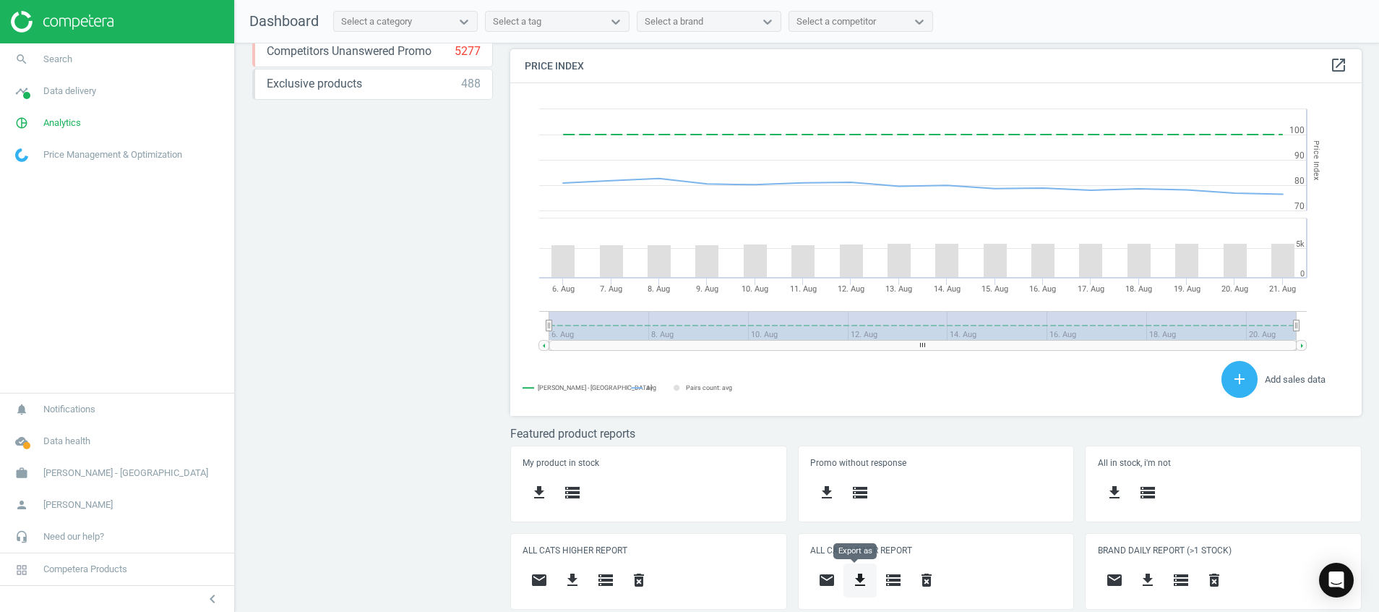
click at [854, 575] on icon "get_app" at bounding box center [859, 579] width 17 height 17
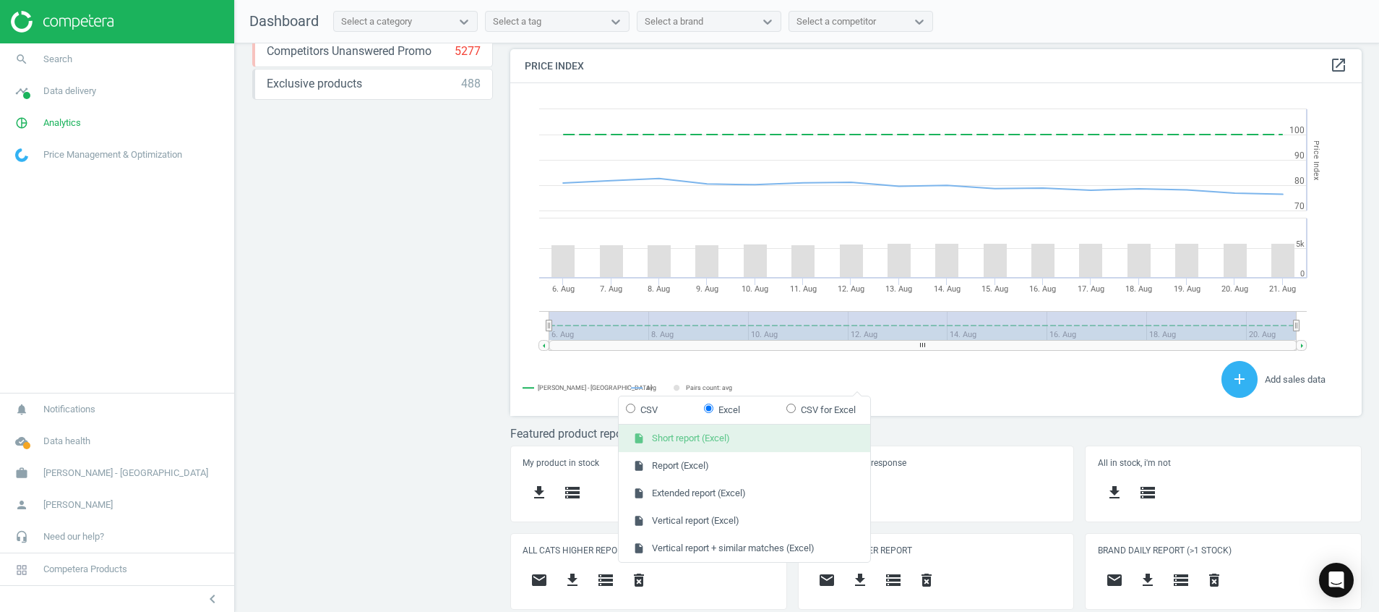
click at [700, 444] on button "insert_drive_file Short report (Excel)" at bounding box center [745, 437] width 252 height 27
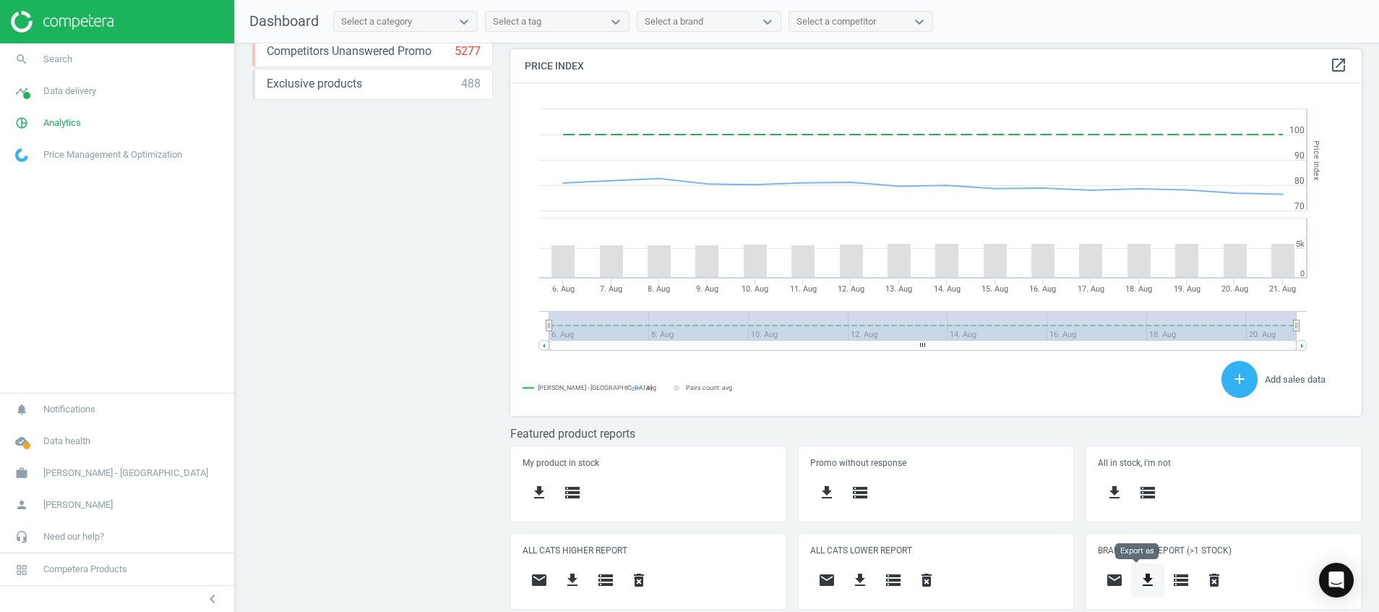
click at [1136, 588] on button "get_app" at bounding box center [1147, 580] width 33 height 34
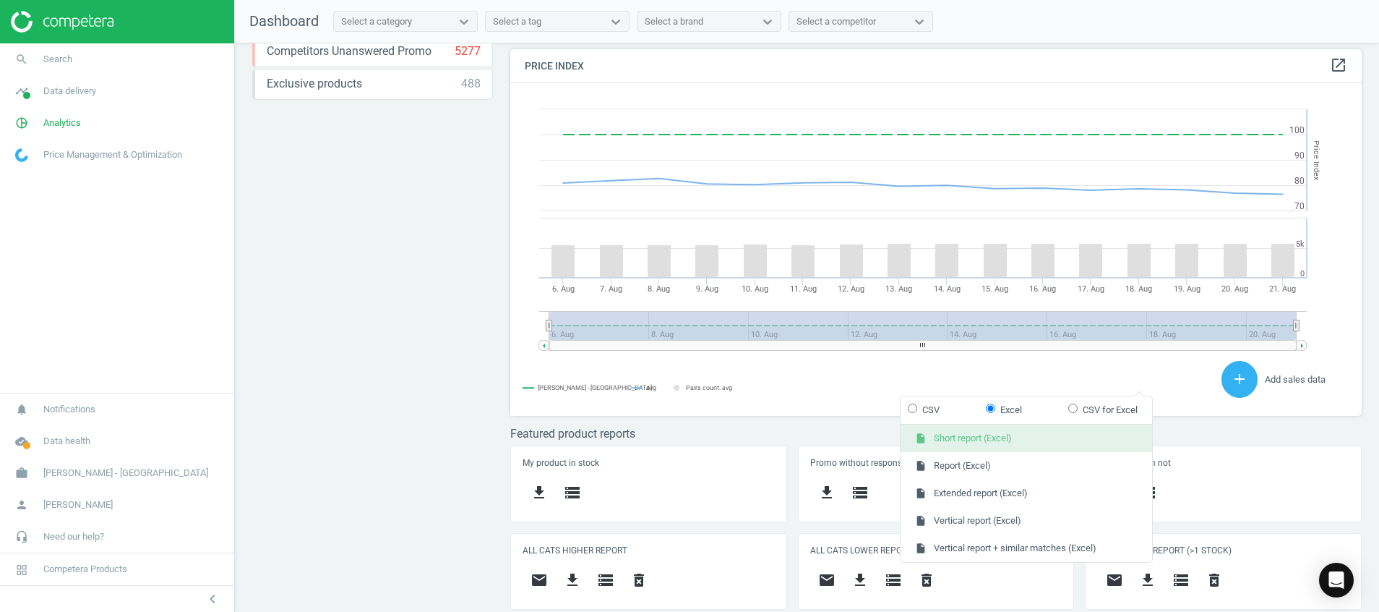
click at [1037, 438] on button "insert_drive_file Short report (Excel)" at bounding box center [1027, 437] width 252 height 27
